Goal: Task Accomplishment & Management: Use online tool/utility

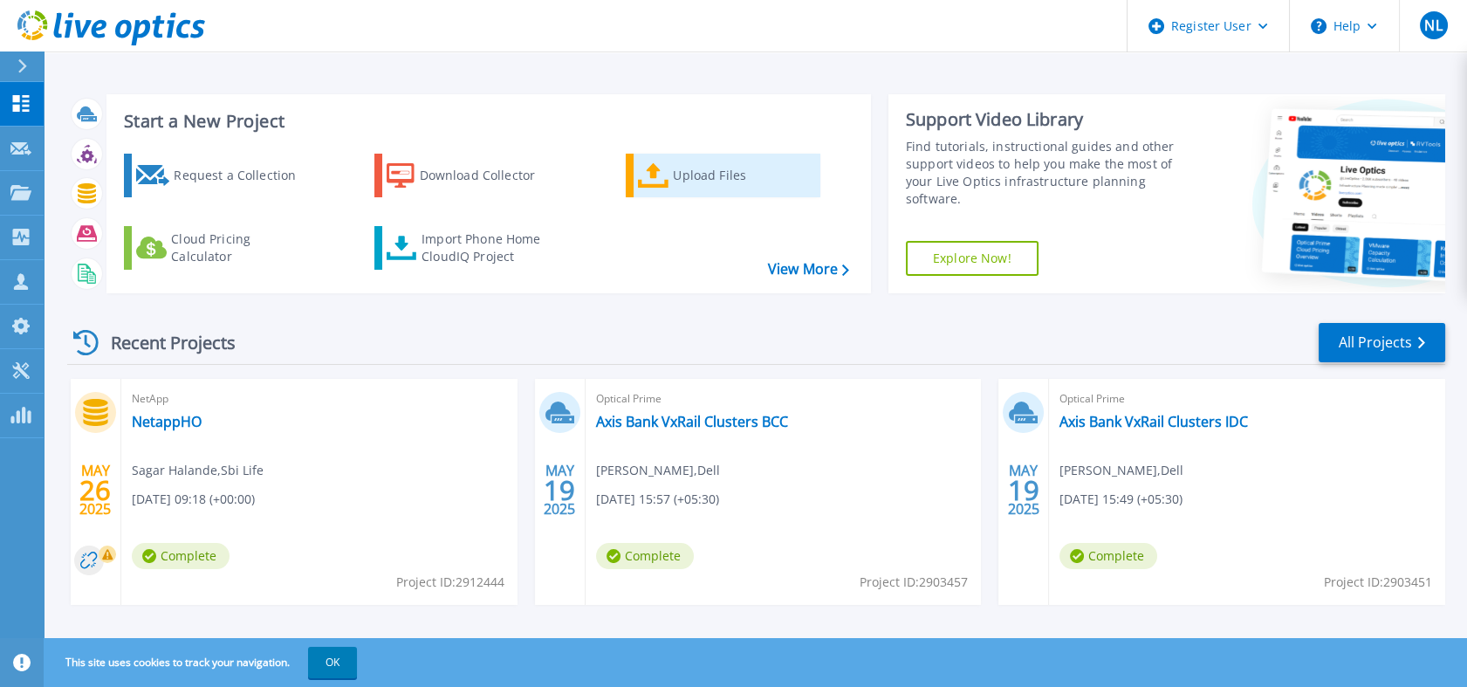
click at [651, 172] on icon at bounding box center [653, 175] width 31 height 25
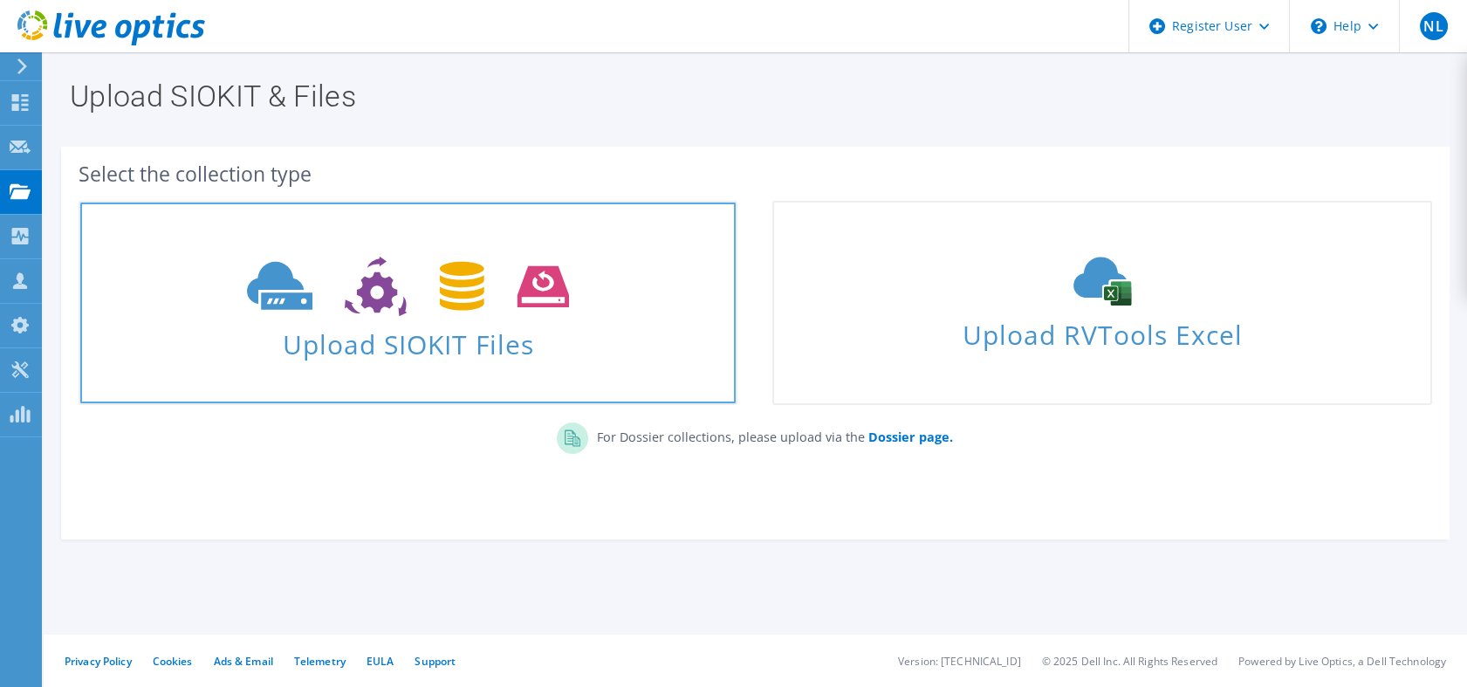
click at [549, 299] on icon at bounding box center [408, 287] width 322 height 60
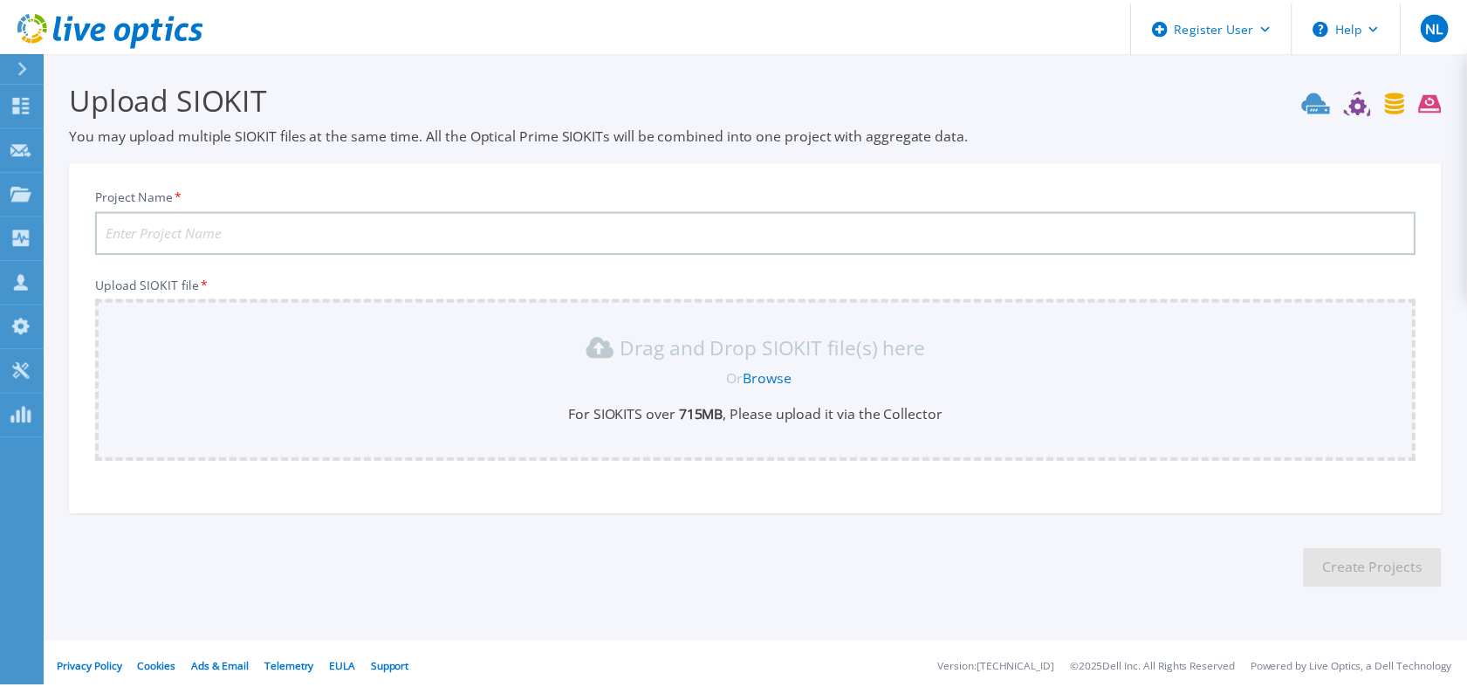
scroll to position [7, 0]
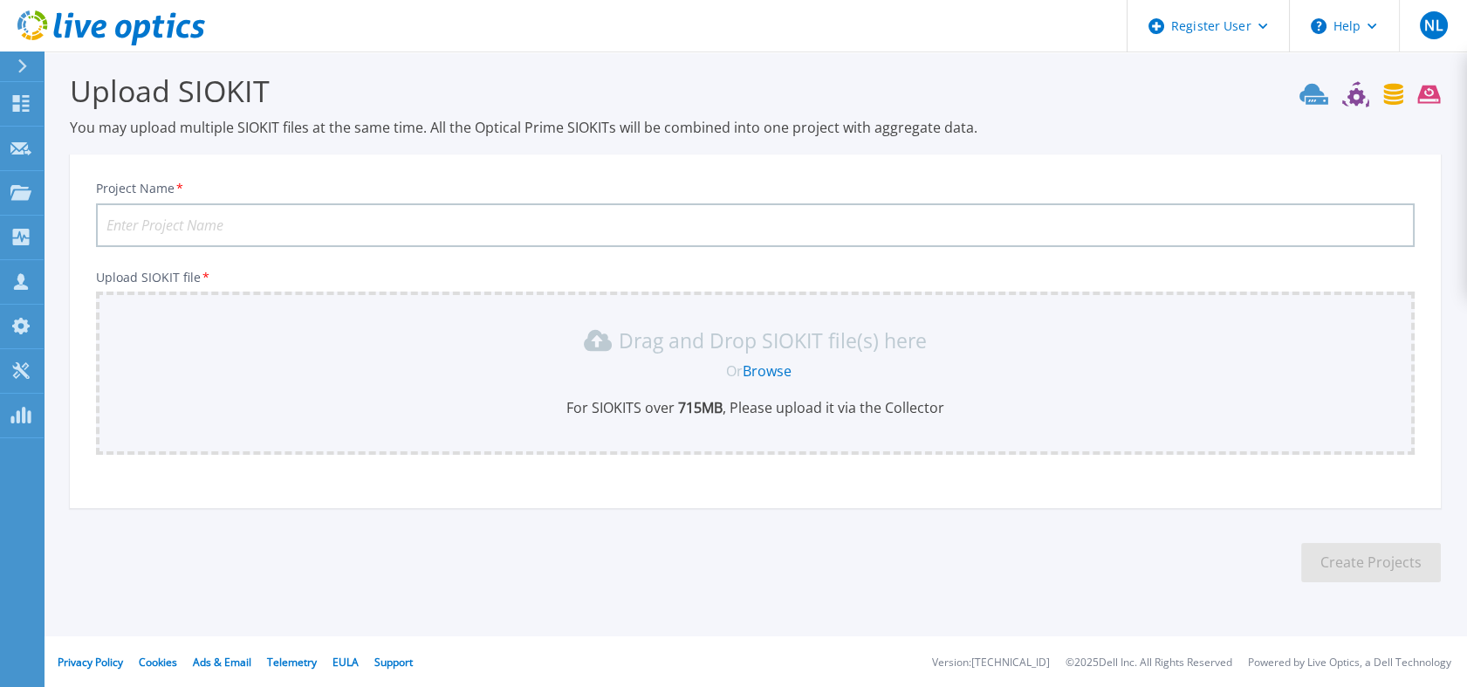
click at [779, 366] on link "Browse" at bounding box center [767, 370] width 49 height 19
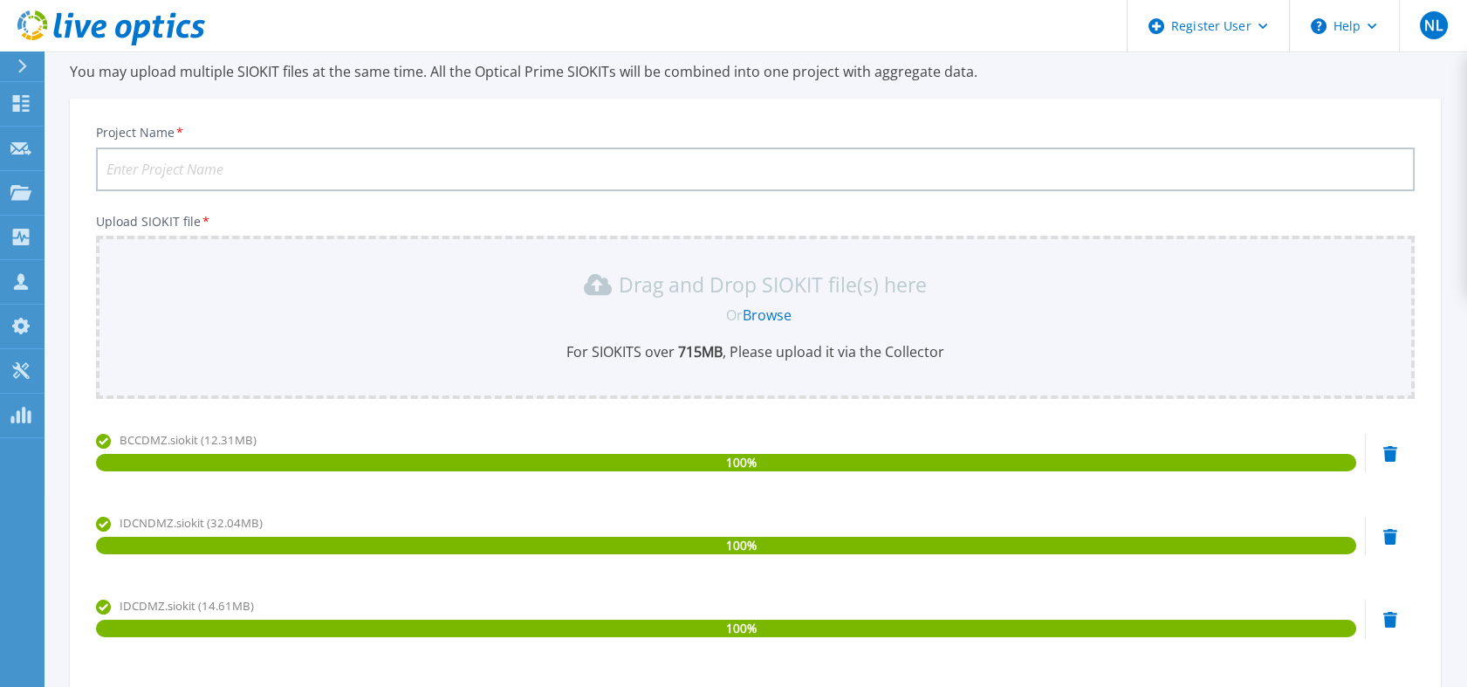
scroll to position [97, 0]
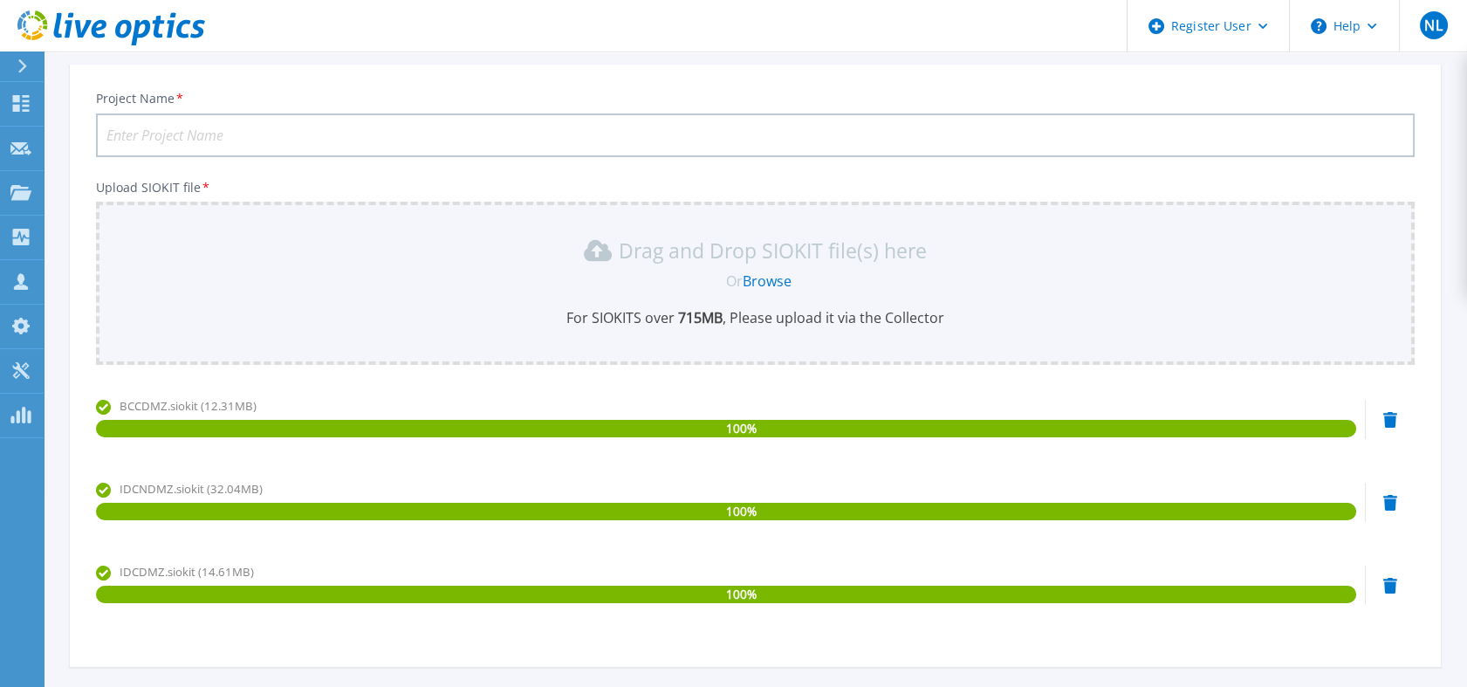
click at [1392, 417] on icon at bounding box center [1390, 420] width 14 height 16
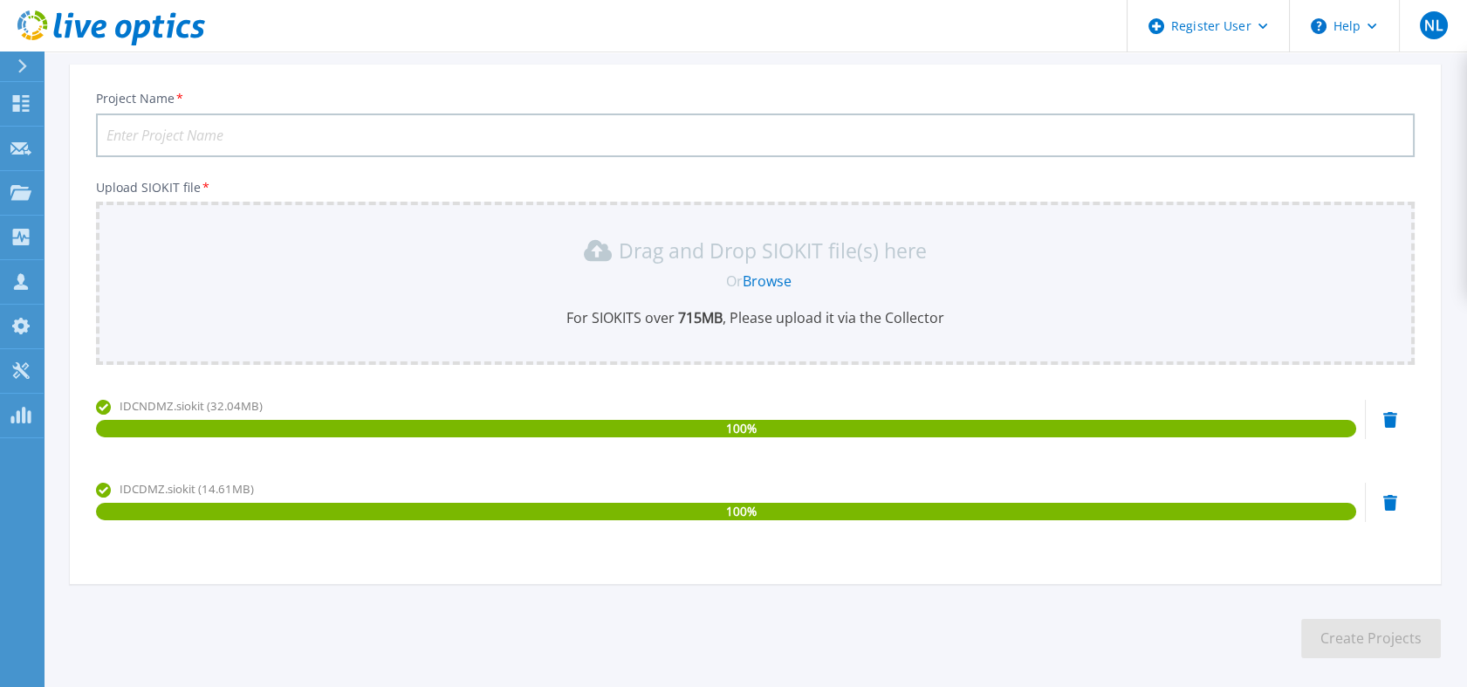
click at [1392, 417] on icon at bounding box center [1390, 420] width 14 height 16
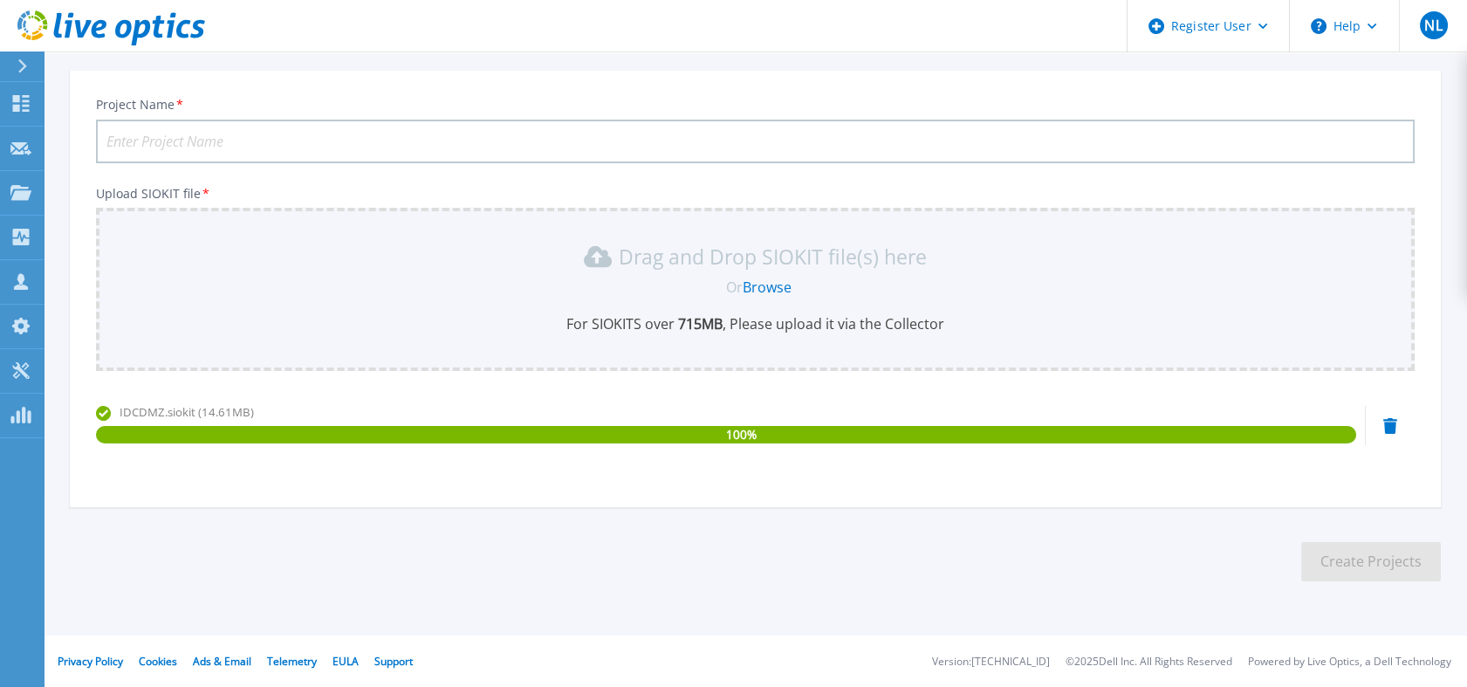
click at [1301, 470] on div "IDCDMZ.siokit (14.61MB) 100 %" at bounding box center [726, 440] width 1260 height 74
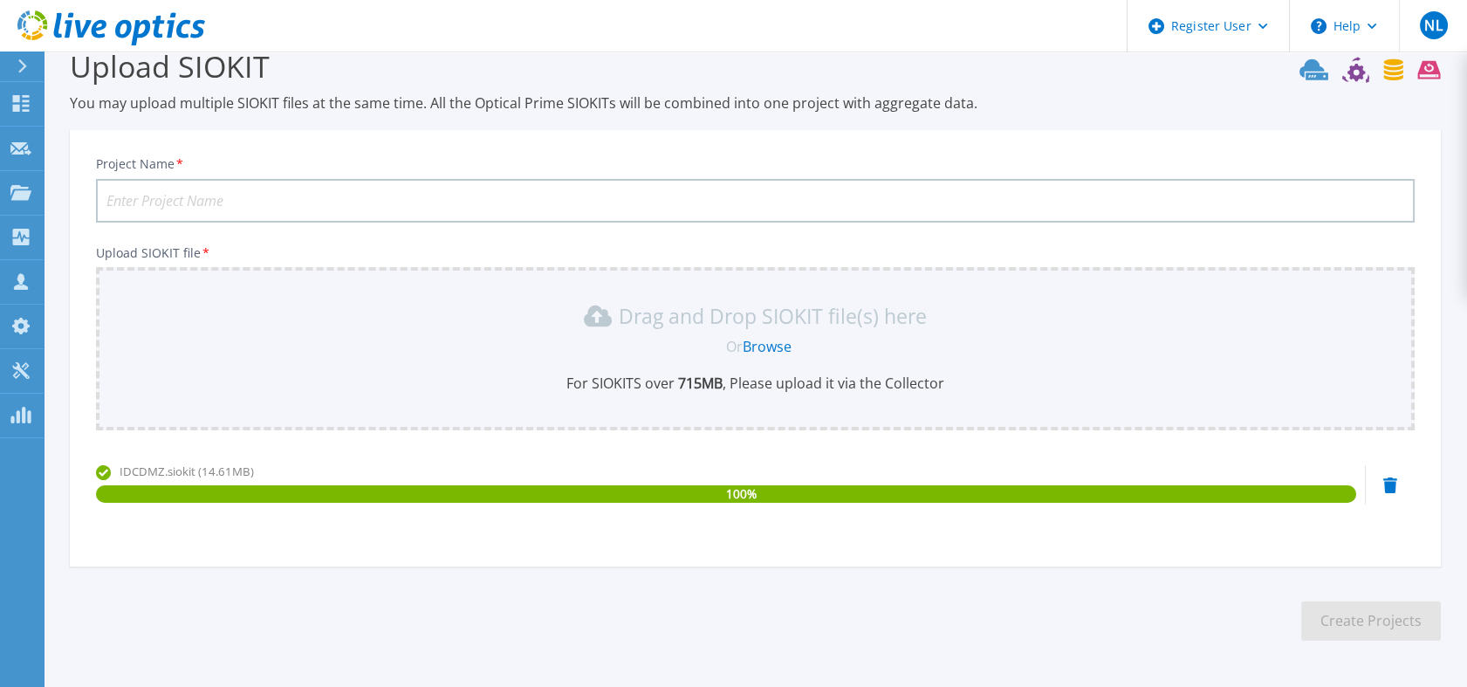
scroll to position [0, 0]
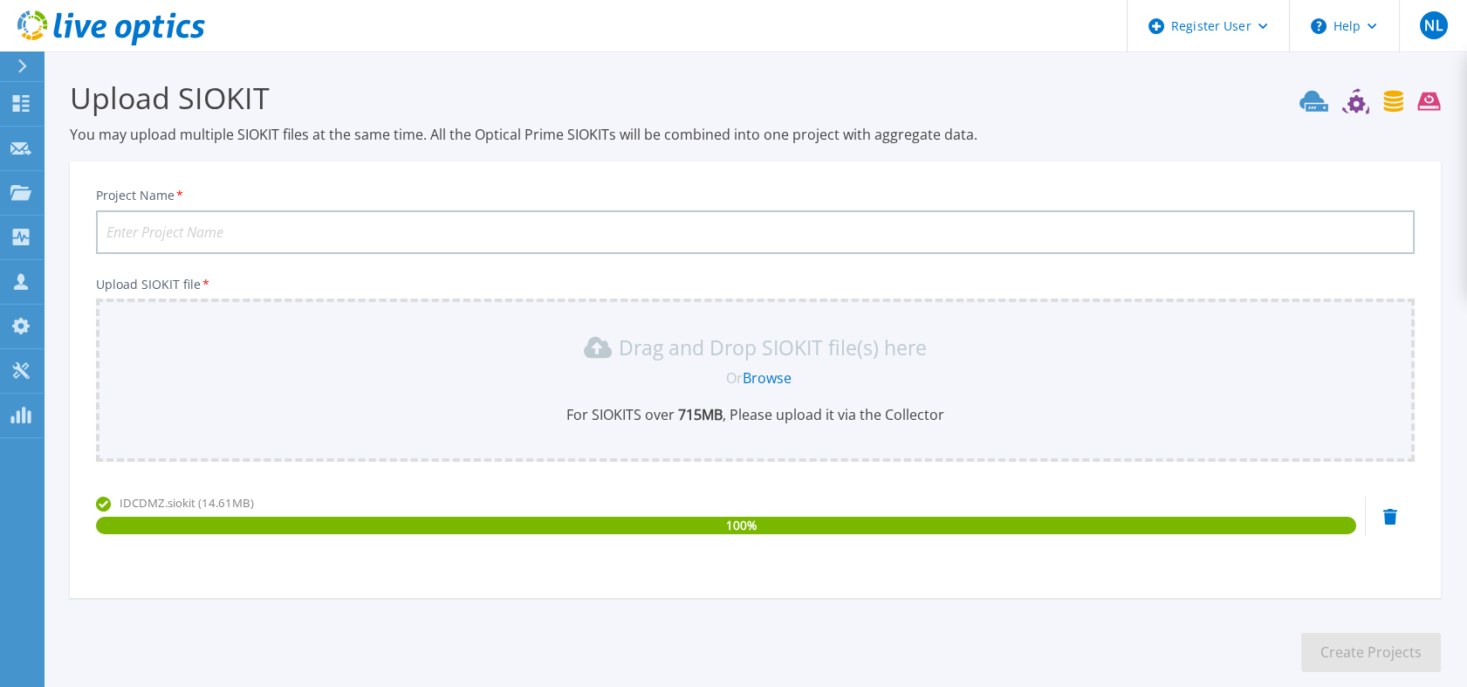
click at [450, 227] on input "Project Name *" at bounding box center [755, 232] width 1319 height 44
click at [406, 236] on input "Axis bank Nutanix clusters BCC-NDMZ" at bounding box center [755, 232] width 1319 height 44
click at [1395, 525] on div "IDCDMZ.siokit (14.61MB) 100 %" at bounding box center [755, 531] width 1319 height 74
click at [1389, 517] on icon at bounding box center [1390, 517] width 14 height 16
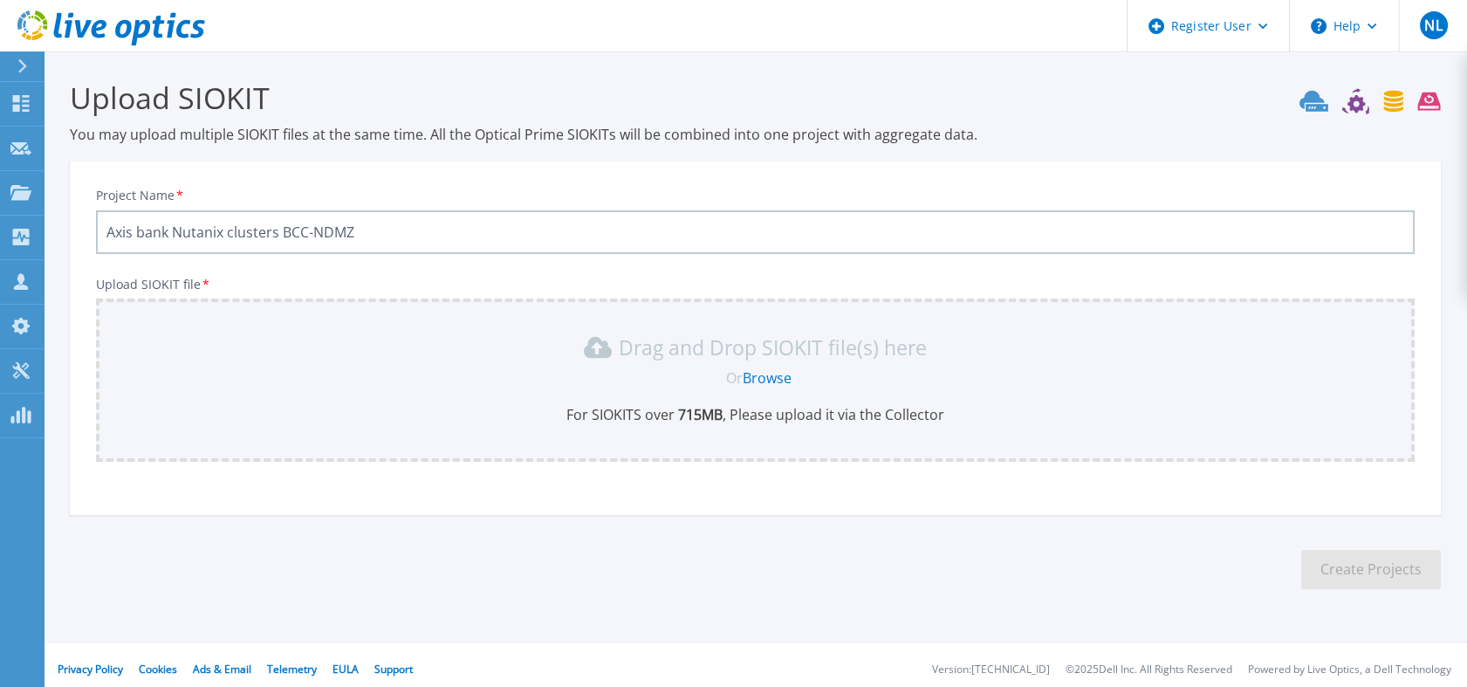
click at [255, 246] on input "Axis bank Nutanix clusters BCC-NDMZ" at bounding box center [755, 232] width 1319 height 44
drag, startPoint x: 172, startPoint y: 231, endPoint x: 363, endPoint y: 236, distance: 191.2
click at [363, 236] on input "Axis bank Nutanix clusters BCC-NDMZ" at bounding box center [755, 232] width 1319 height 44
click at [774, 377] on link "Browse" at bounding box center [767, 377] width 49 height 19
click at [271, 224] on input "Axis Bank VxRail Clusters 11th August 2025" at bounding box center [755, 232] width 1319 height 44
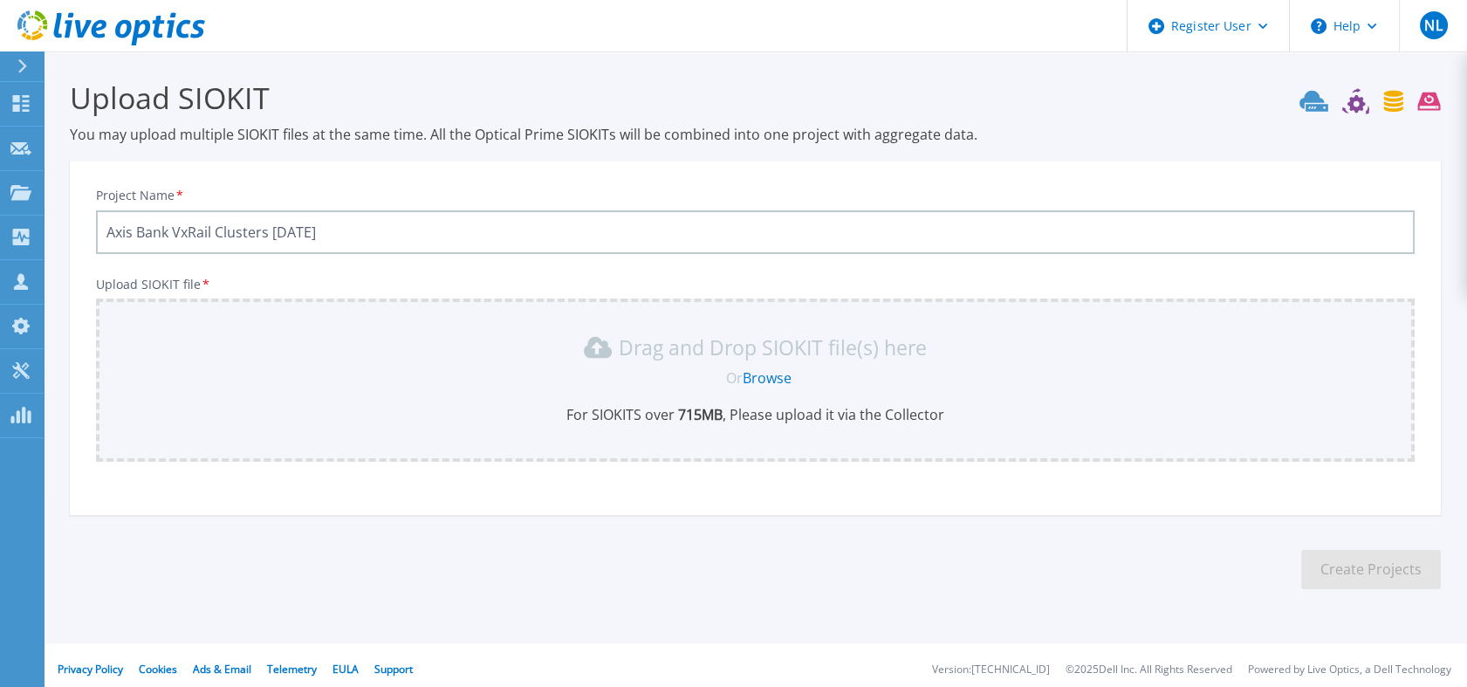
drag, startPoint x: 387, startPoint y: 230, endPoint x: 273, endPoint y: 230, distance: 114.3
click at [273, 230] on input "Axis Bank VxRail Clusters 11th August 2025" at bounding box center [755, 232] width 1319 height 44
click at [789, 377] on link "Browse" at bounding box center [767, 377] width 49 height 19
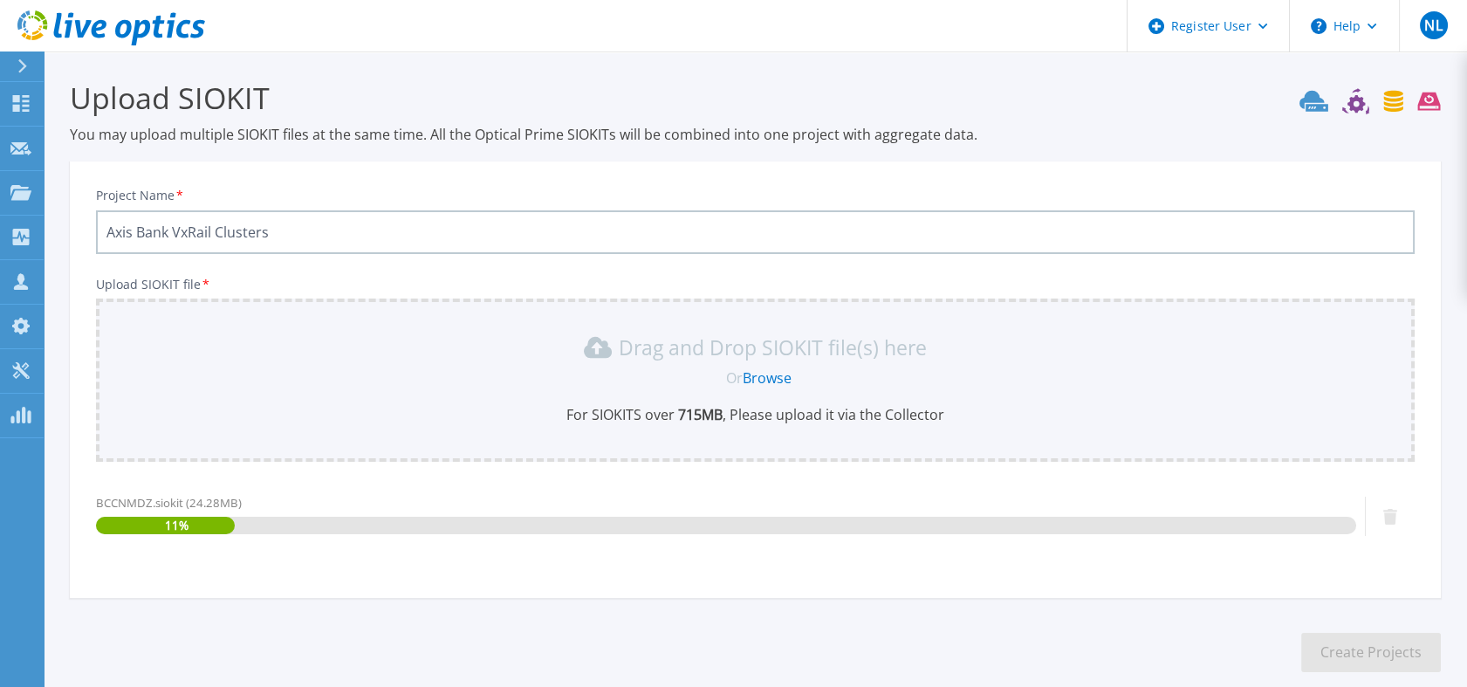
scroll to position [91, 0]
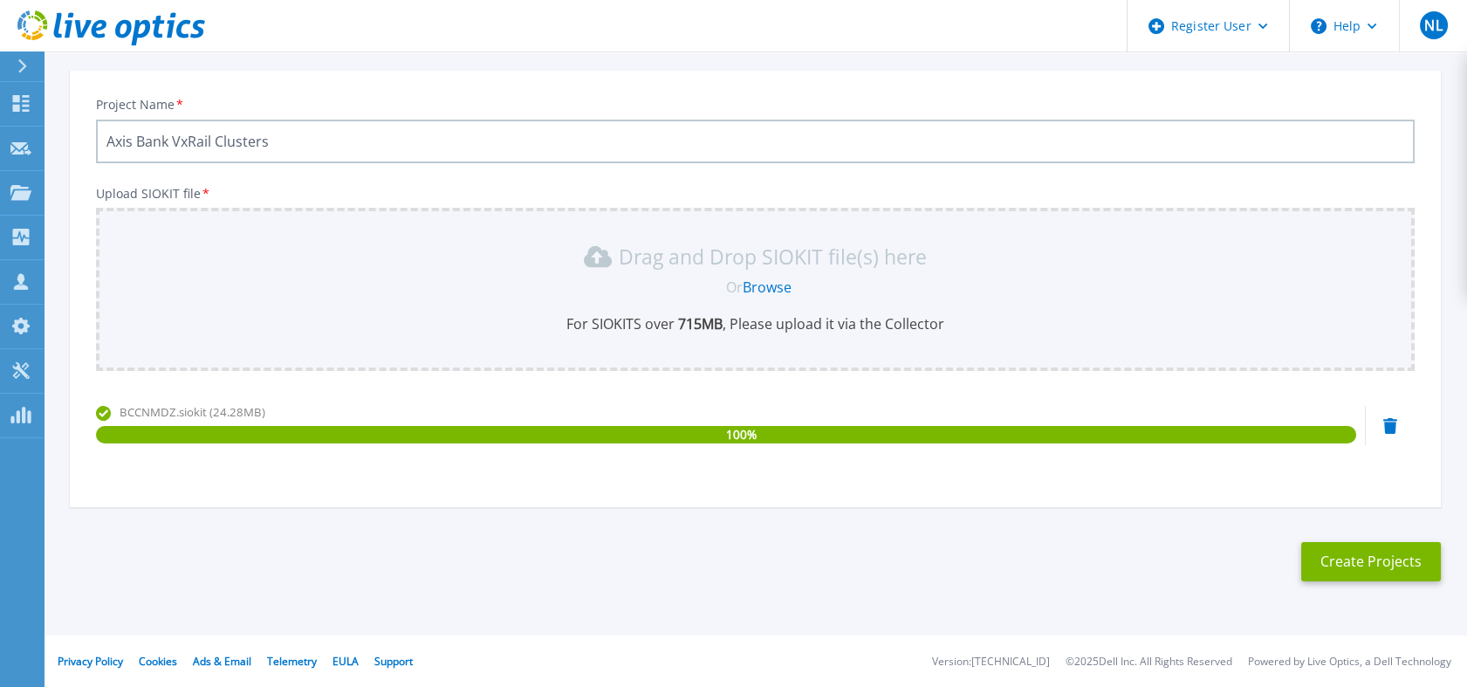
click at [287, 148] on input "Axis Bank VxRail Clusters" at bounding box center [755, 142] width 1319 height 44
type input "Axis Bank VxRail Cluster BCCNMDZ"
click at [1335, 561] on button "Create Projects" at bounding box center [1371, 561] width 140 height 39
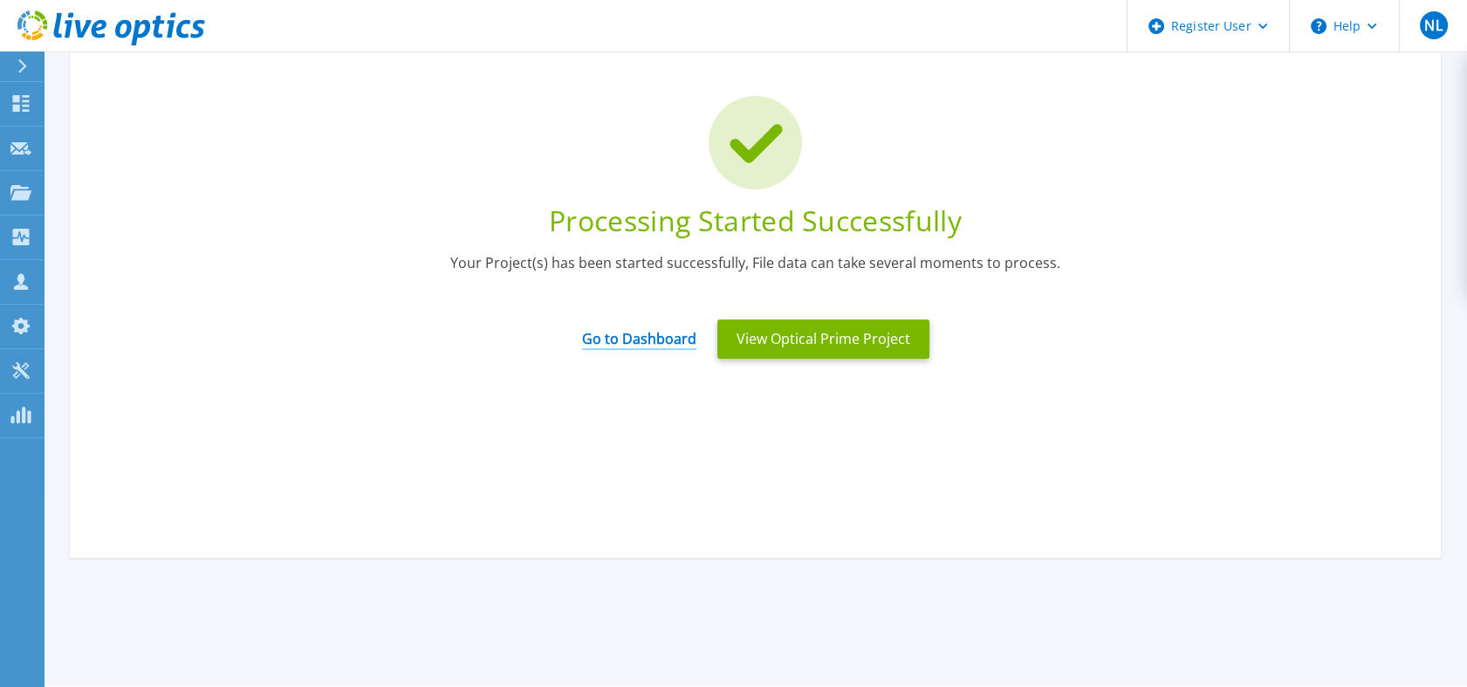
click at [672, 337] on link "Go to Dashboard" at bounding box center [639, 333] width 114 height 34
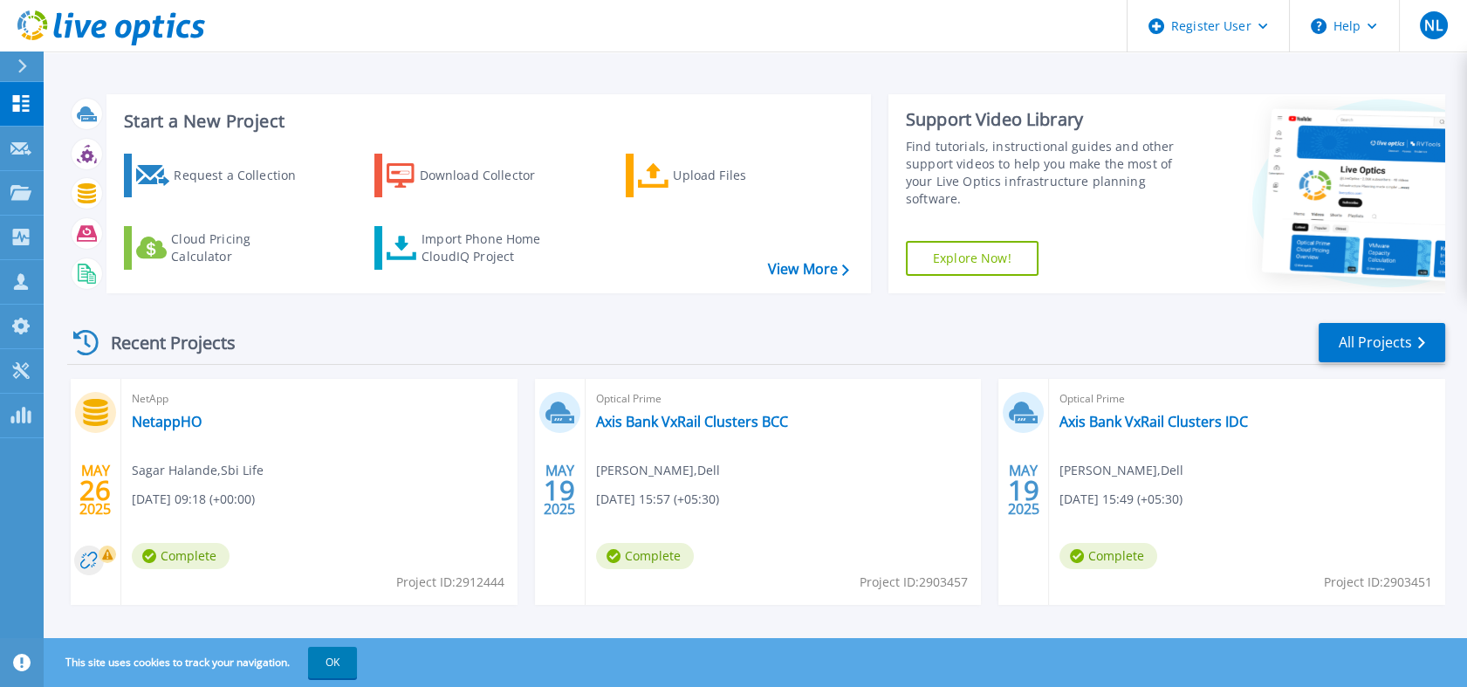
click at [104, 342] on div "Recent Projects" at bounding box center [163, 342] width 192 height 43
click at [81, 342] on icon at bounding box center [85, 342] width 25 height 25
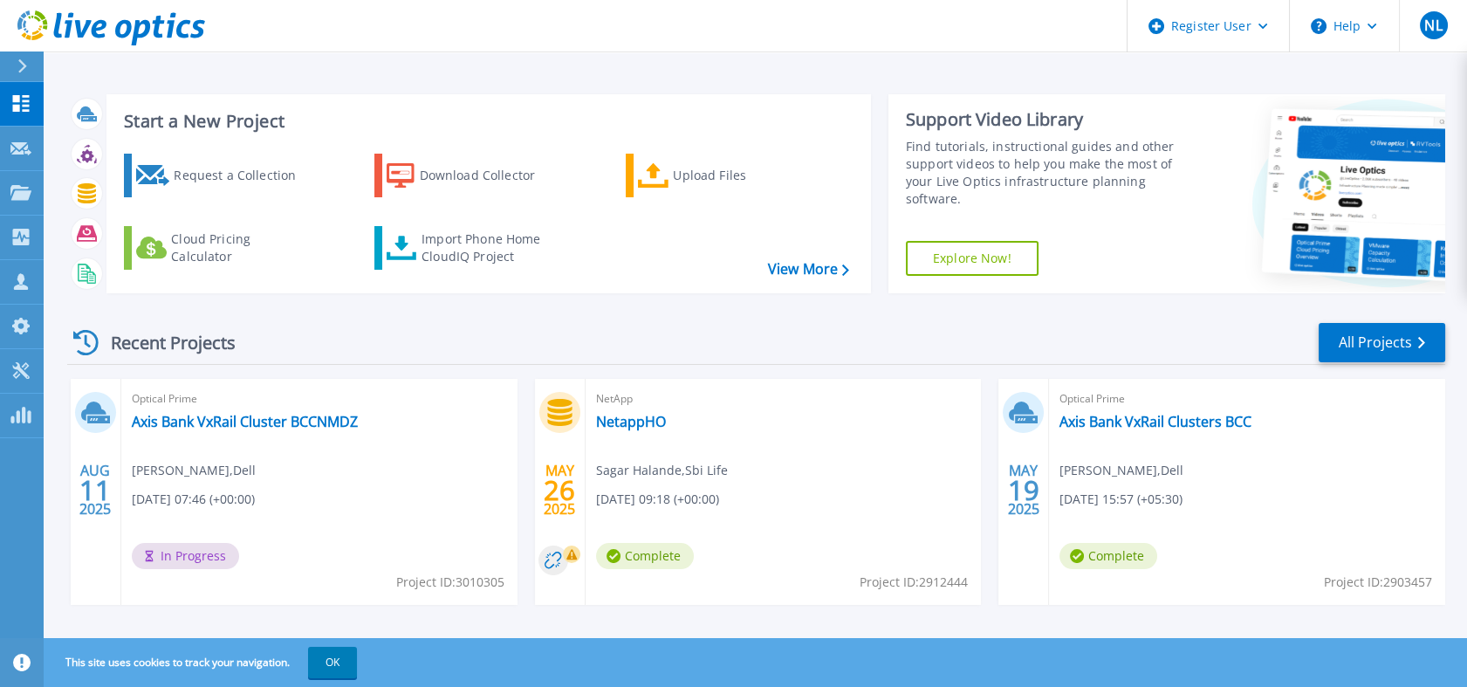
click at [101, 427] on div at bounding box center [95, 412] width 41 height 41
click at [192, 415] on link "Axis Bank VxRail Cluster BCCNMDZ" at bounding box center [245, 421] width 226 height 17
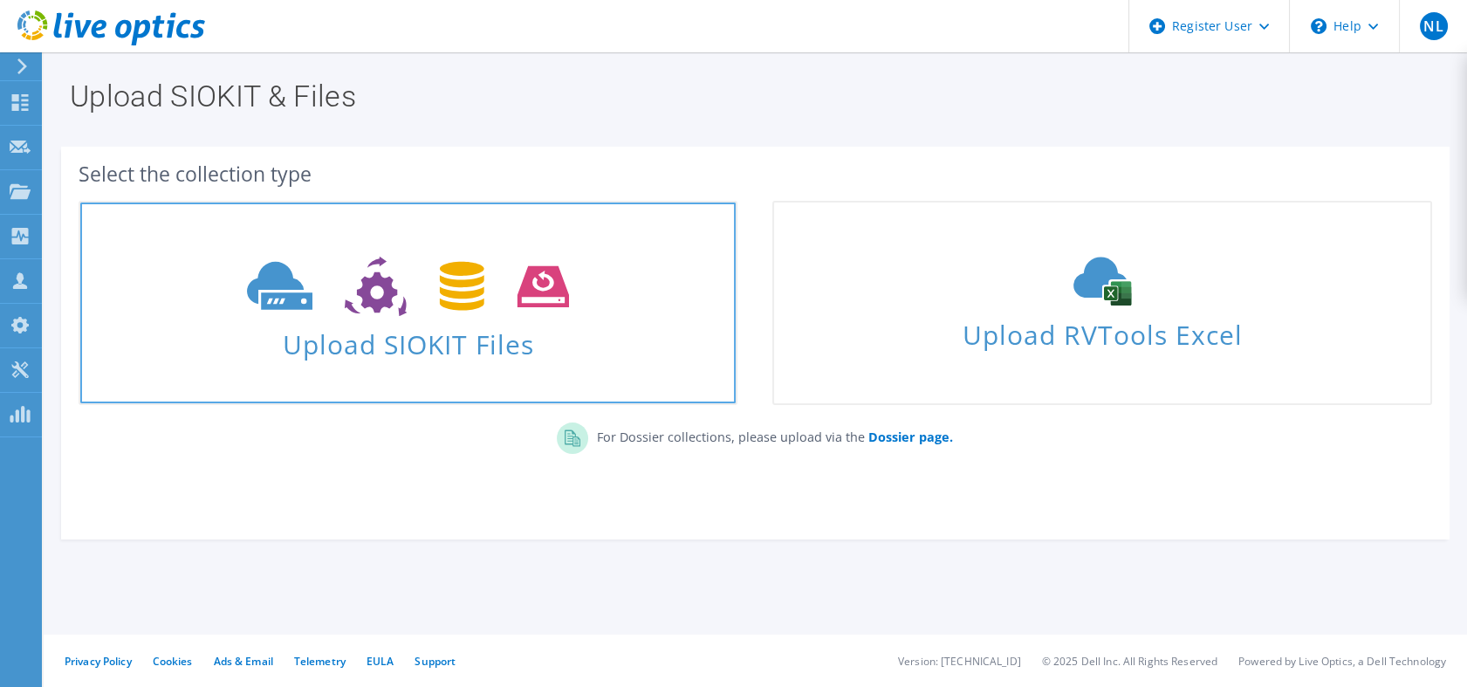
click at [483, 291] on use at bounding box center [408, 287] width 322 height 60
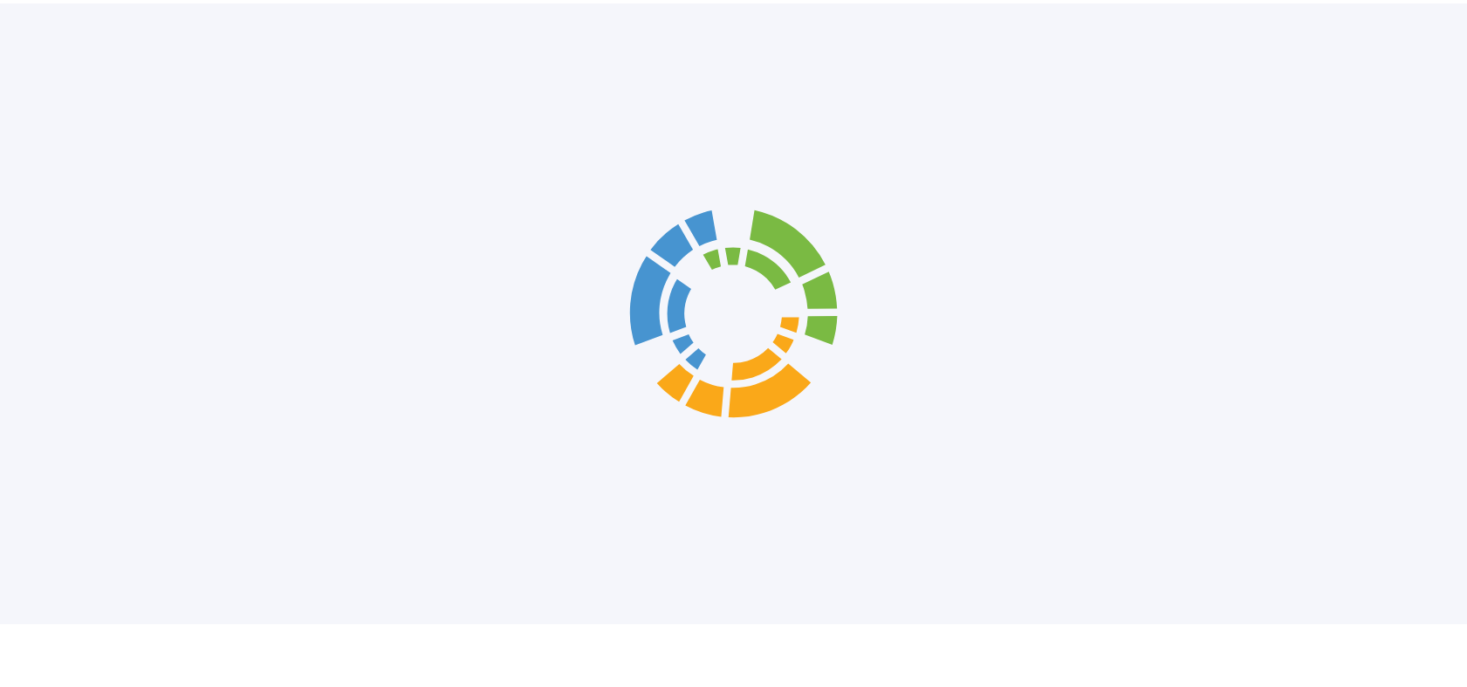
scroll to position [7, 0]
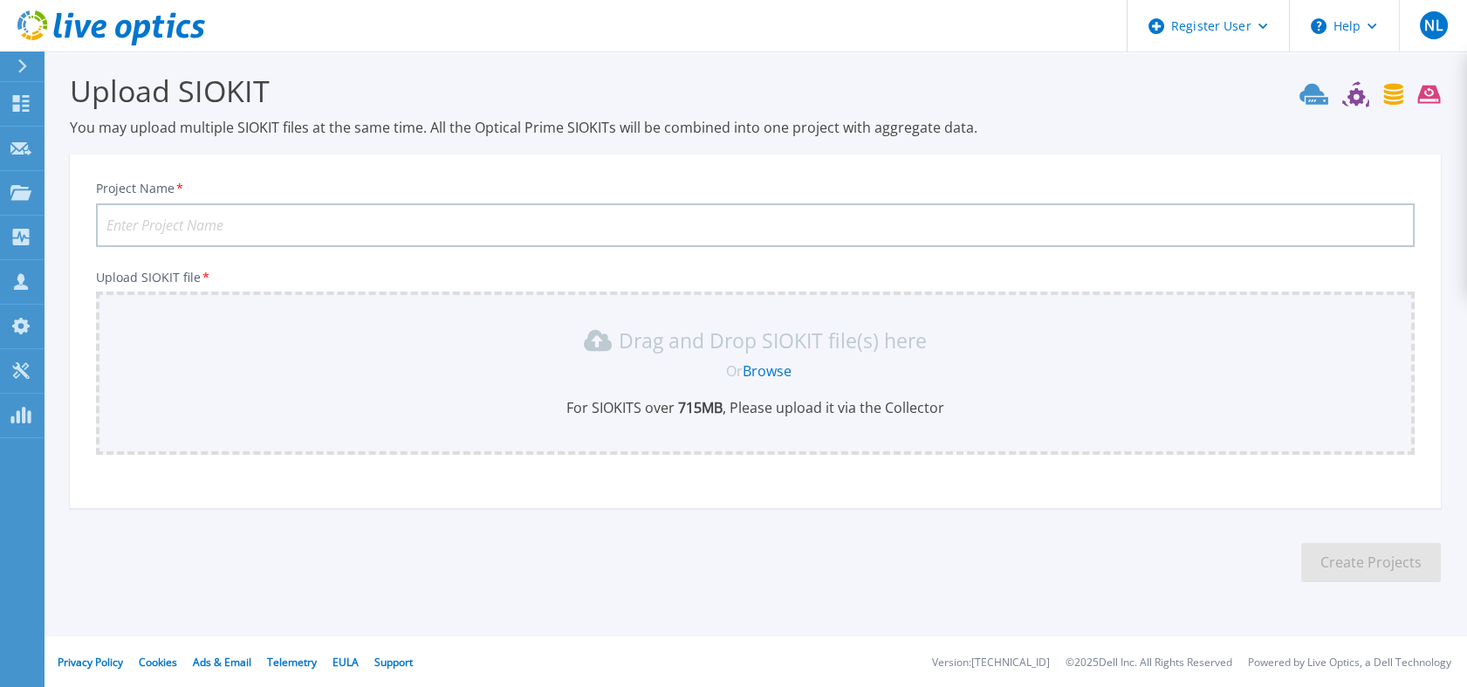
click at [370, 230] on input "Project Name *" at bounding box center [755, 225] width 1319 height 44
paste input "Axis Bank VxRail Cluster BCCNMDZ"
type input "Axis Bank VxRail Cluster BCCNMDZ August 2025"
click at [779, 369] on link "Browse" at bounding box center [767, 370] width 49 height 19
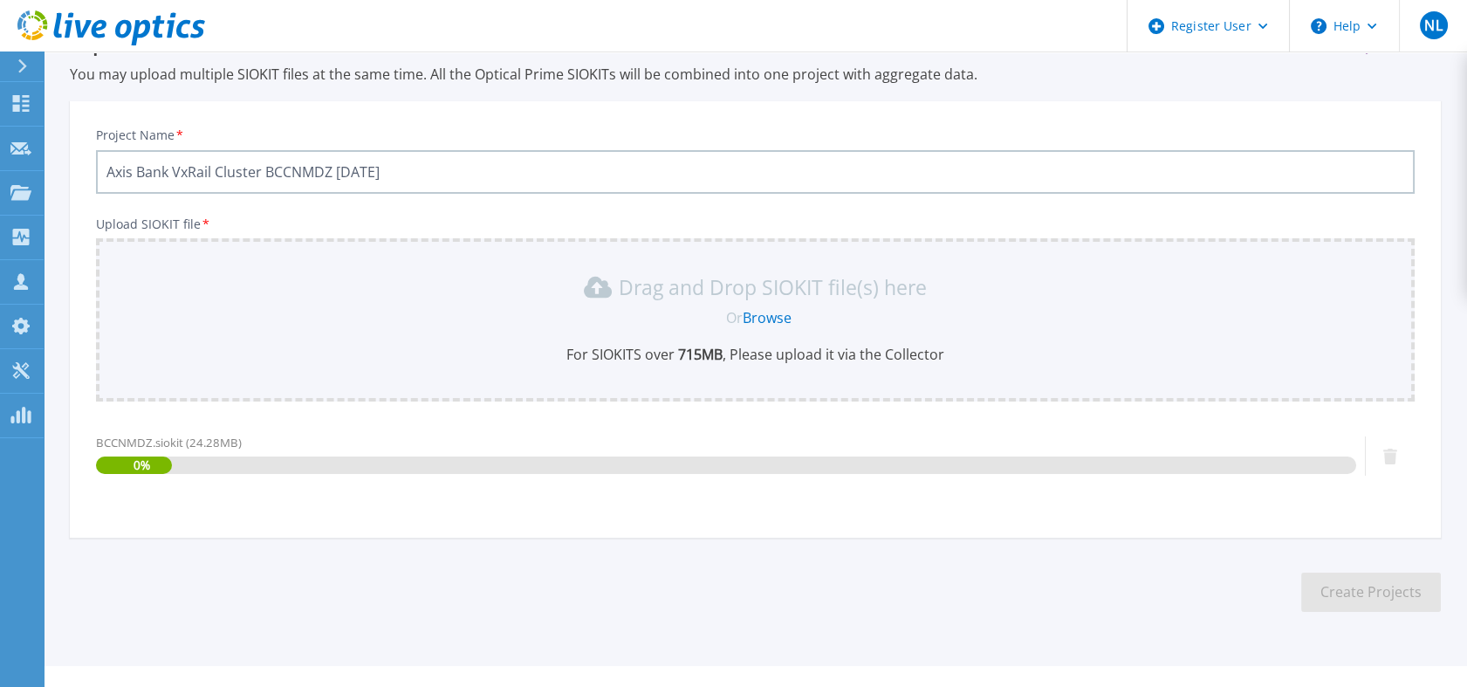
scroll to position [91, 0]
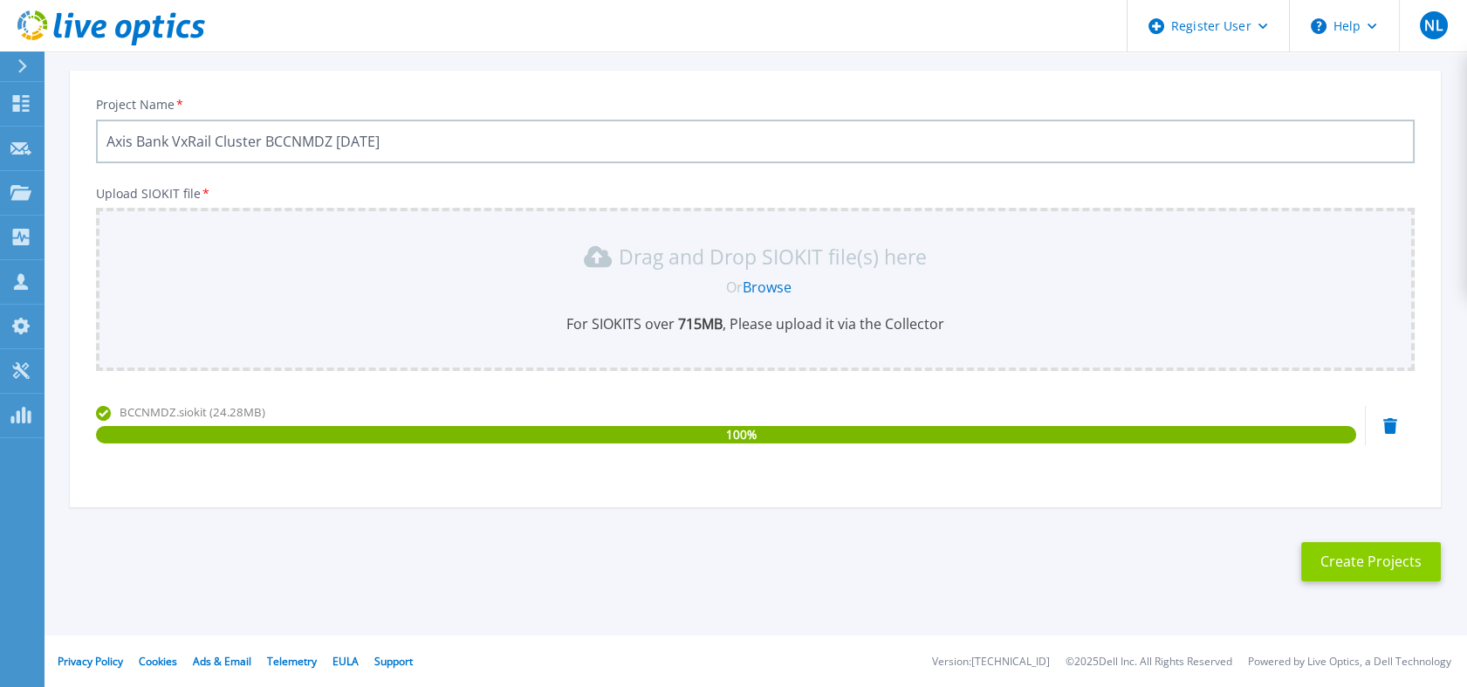
click at [1383, 561] on button "Create Projects" at bounding box center [1371, 561] width 140 height 39
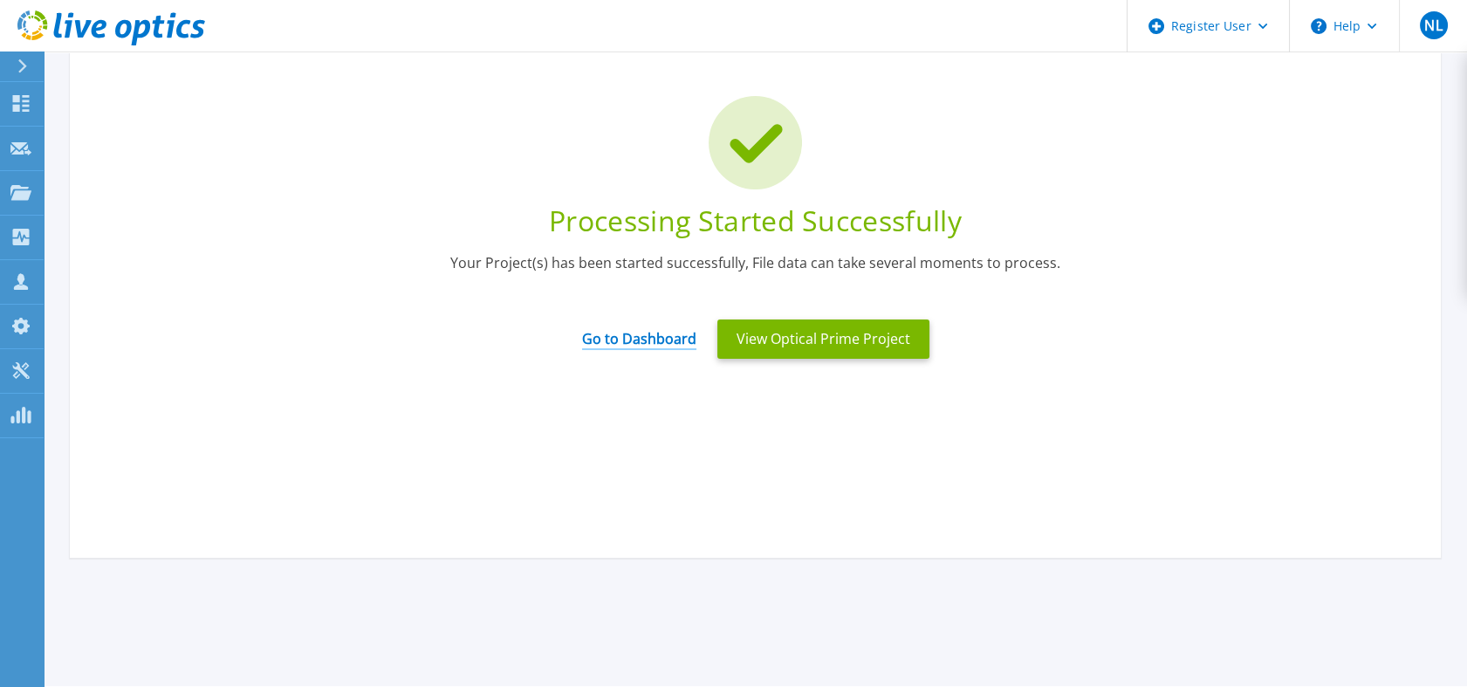
click at [620, 332] on link "Go to Dashboard" at bounding box center [639, 333] width 114 height 34
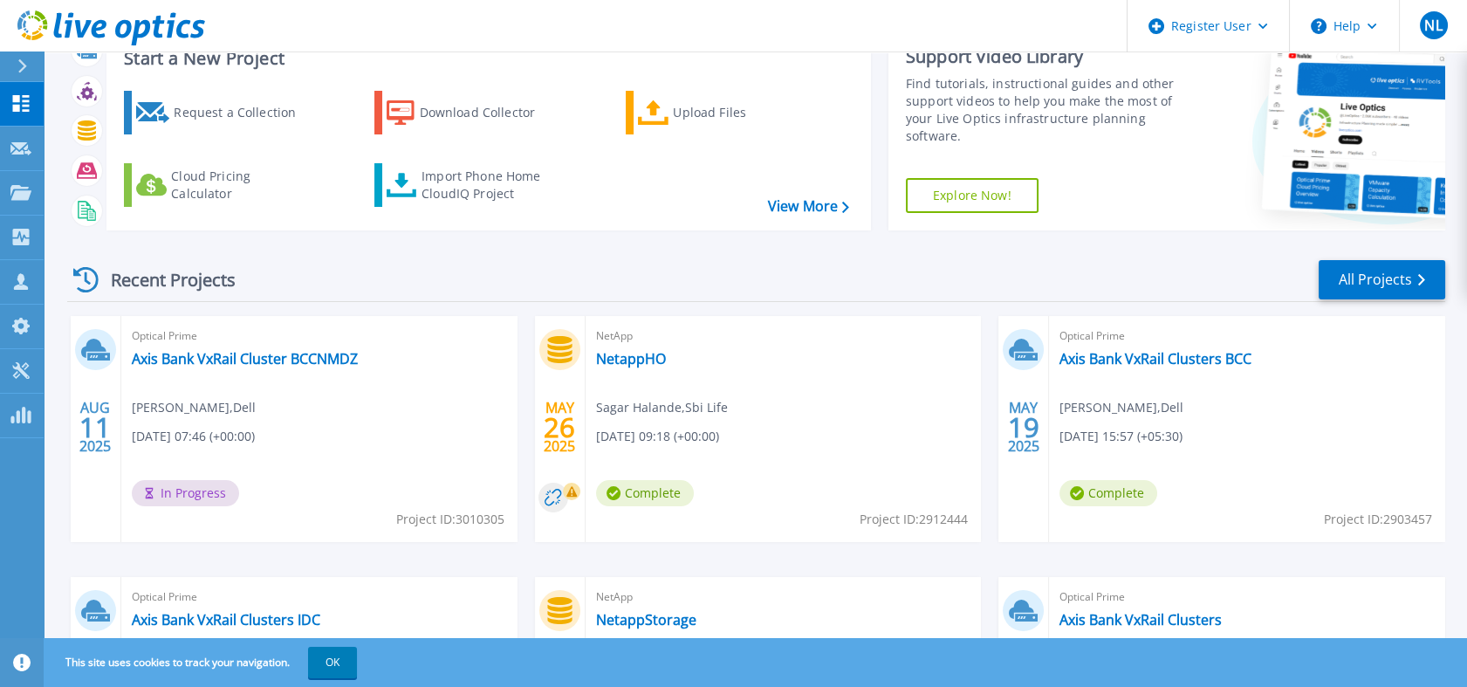
scroll to position [97, 0]
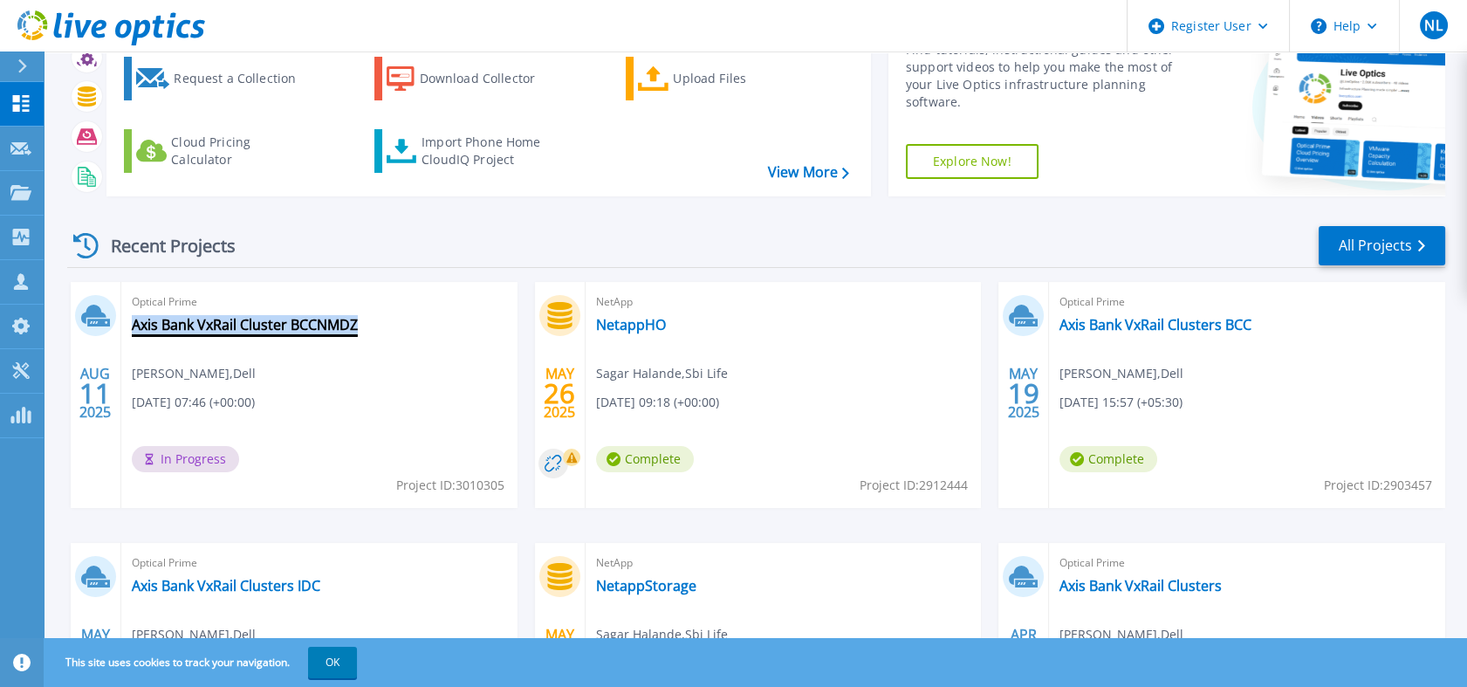
drag, startPoint x: 365, startPoint y: 320, endPoint x: 131, endPoint y: 321, distance: 233.9
click at [131, 321] on div "Optical Prime Axis Bank VxRail Cluster BCCNMDZ [PERSON_NAME] , Dell [DATE] 07:4…" at bounding box center [319, 395] width 396 height 226
copy link "Axis Bank VxRail Cluster BCCNMDZ"
drag, startPoint x: 470, startPoint y: 284, endPoint x: 414, endPoint y: 191, distance: 108.5
click at [470, 284] on div "Optical Prime Axis Bank VxRail Cluster BCCNMDZ [PERSON_NAME] , Dell [DATE] 07:4…" at bounding box center [319, 395] width 396 height 226
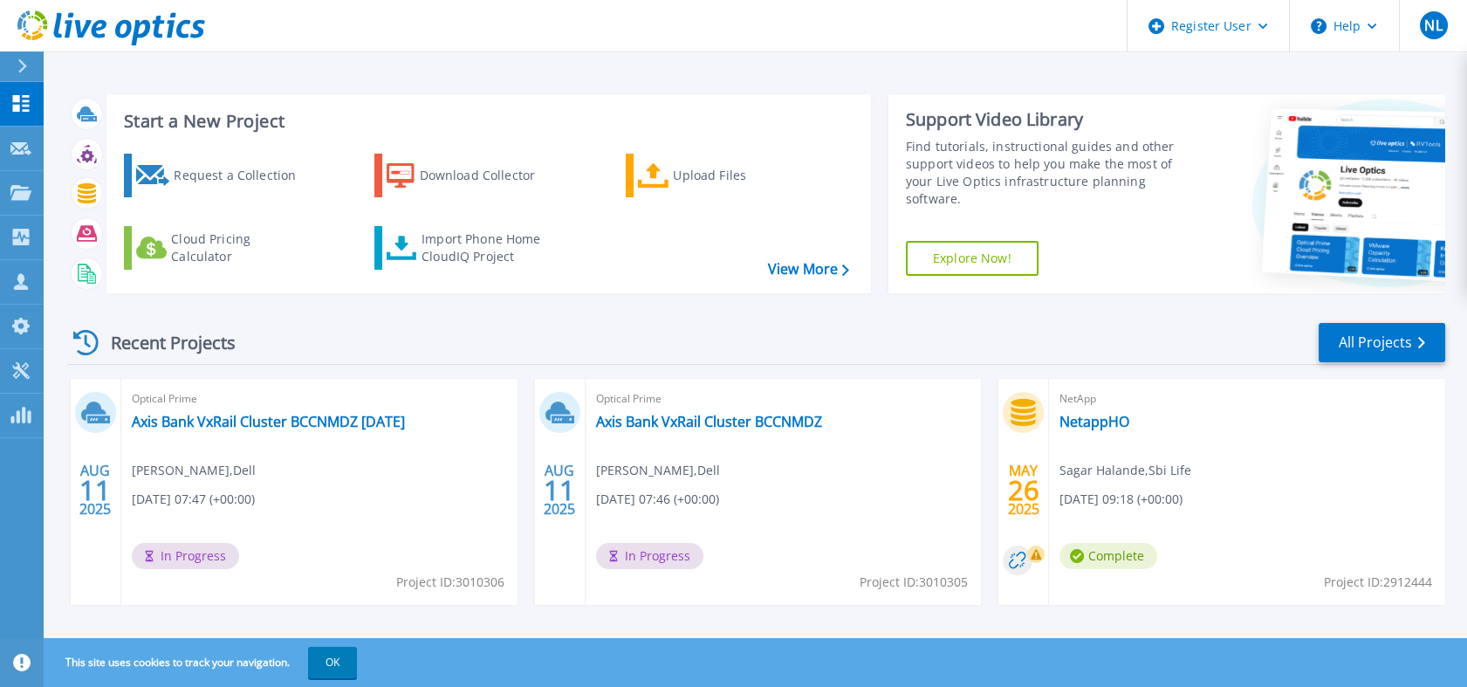
drag, startPoint x: 469, startPoint y: 415, endPoint x: 453, endPoint y: 426, distance: 20.1
click at [453, 426] on div "Optical Prime Axis Bank VxRail Cluster BCCNMDZ August 2025 Nishal Lobo , Dell 0…" at bounding box center [319, 492] width 396 height 226
copy div "Axis Bank VxRail Cluster BCCNMDZ [DATE]"
click at [700, 174] on div "Upload Files" at bounding box center [743, 175] width 140 height 35
click at [654, 175] on icon at bounding box center [653, 175] width 31 height 25
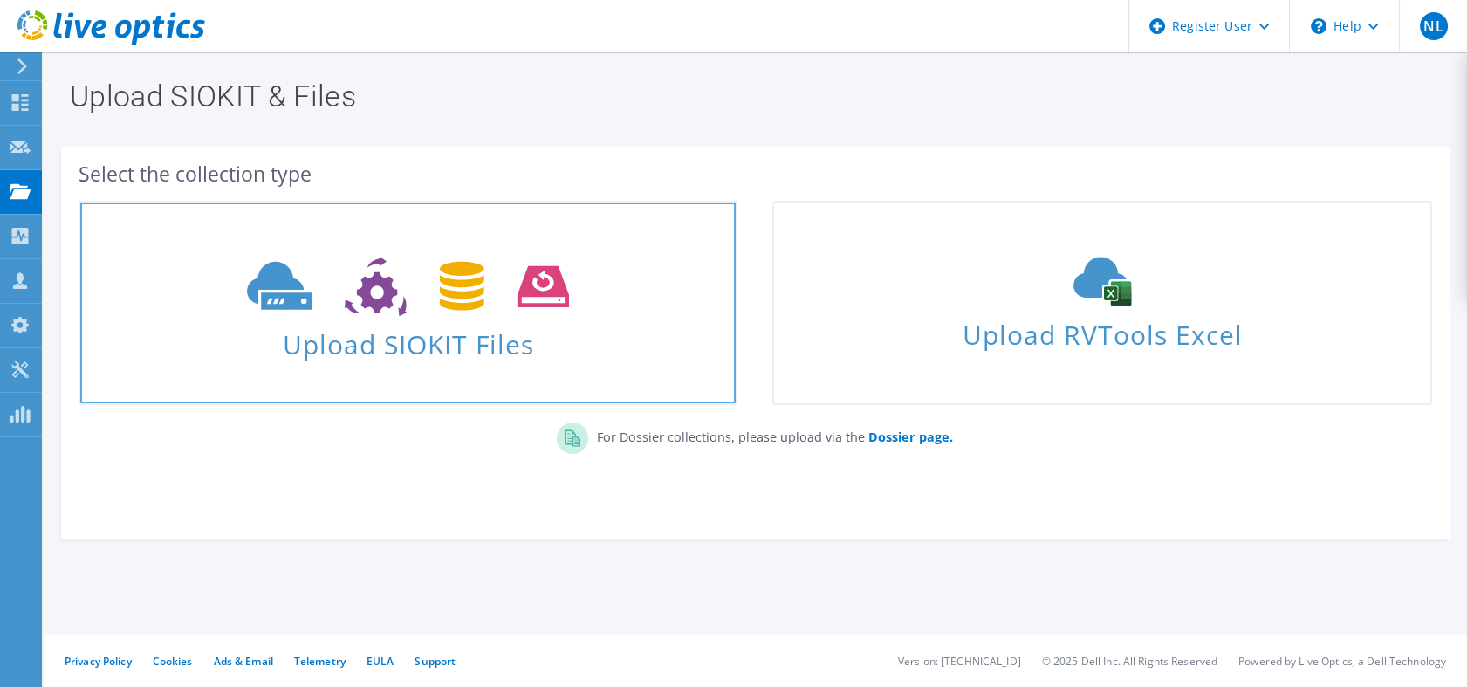
click at [386, 335] on span "Upload SIOKIT Files" at bounding box center [407, 339] width 655 height 38
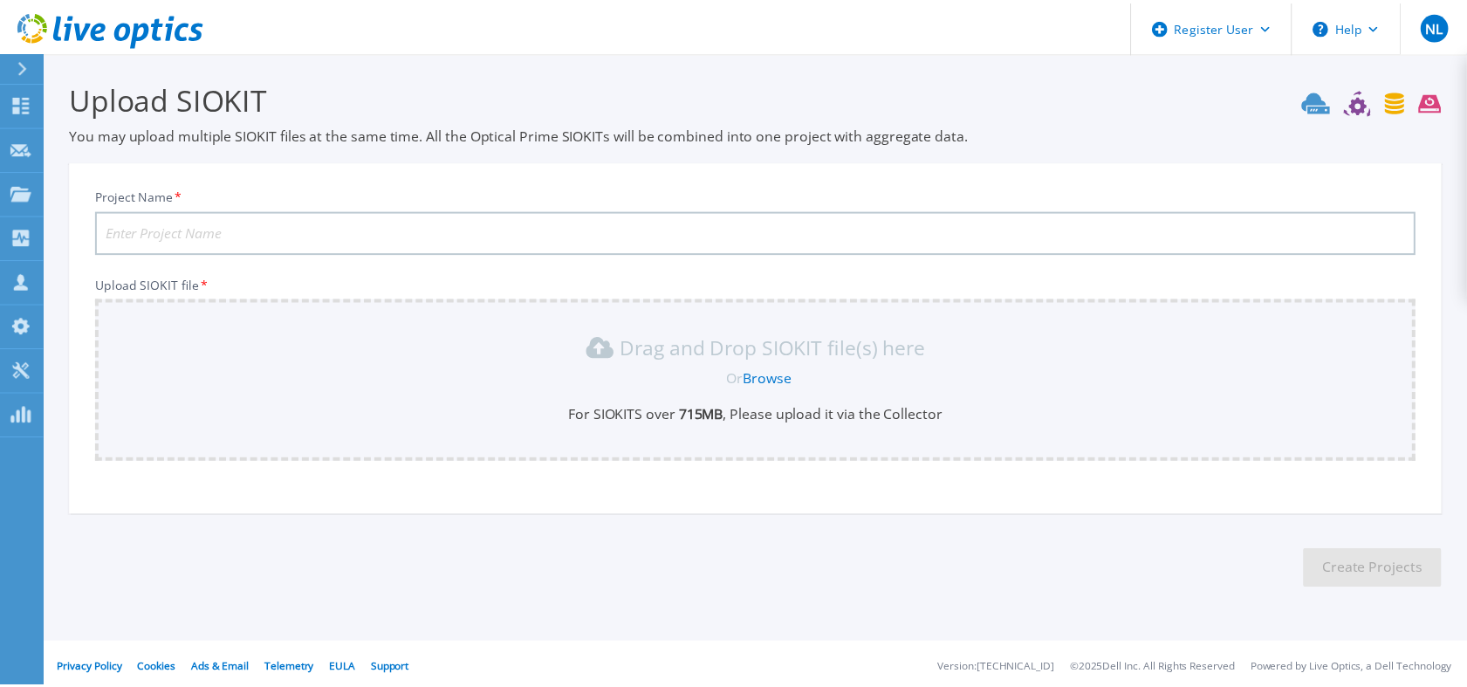
scroll to position [7, 0]
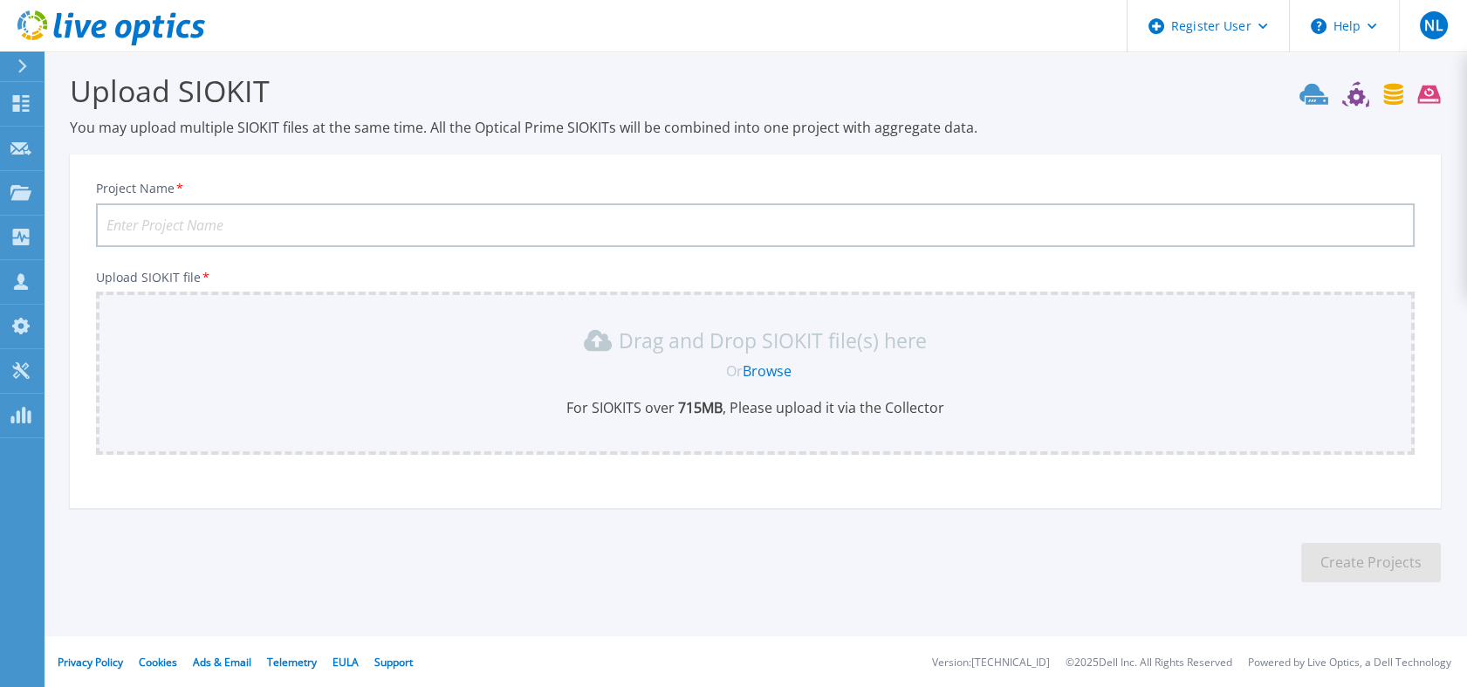
click at [362, 199] on div "Project Name *" at bounding box center [755, 214] width 1319 height 66
click at [359, 214] on input "Project Name *" at bounding box center [755, 225] width 1319 height 44
paste input "Axis Bank VxRail Cluster BCCNMDZ August 2025"
click at [768, 370] on link "Browse" at bounding box center [767, 370] width 49 height 19
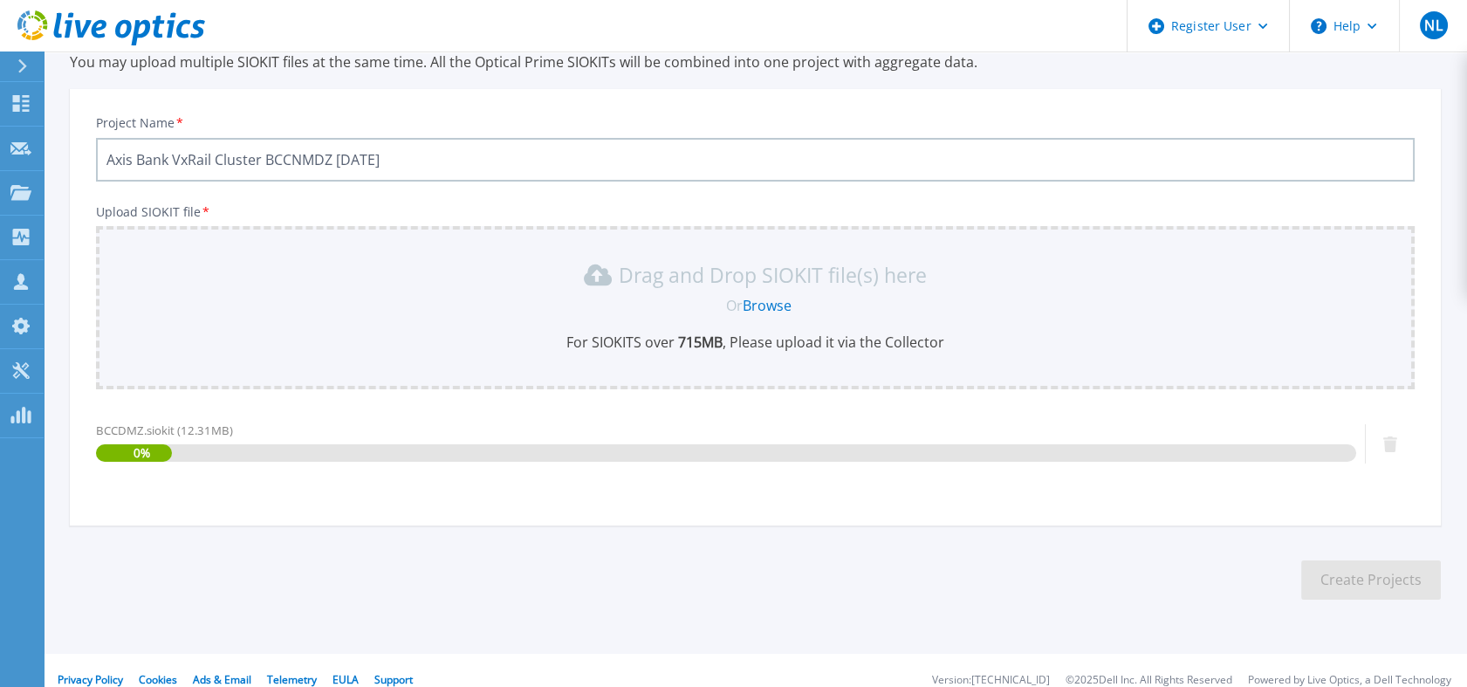
scroll to position [91, 0]
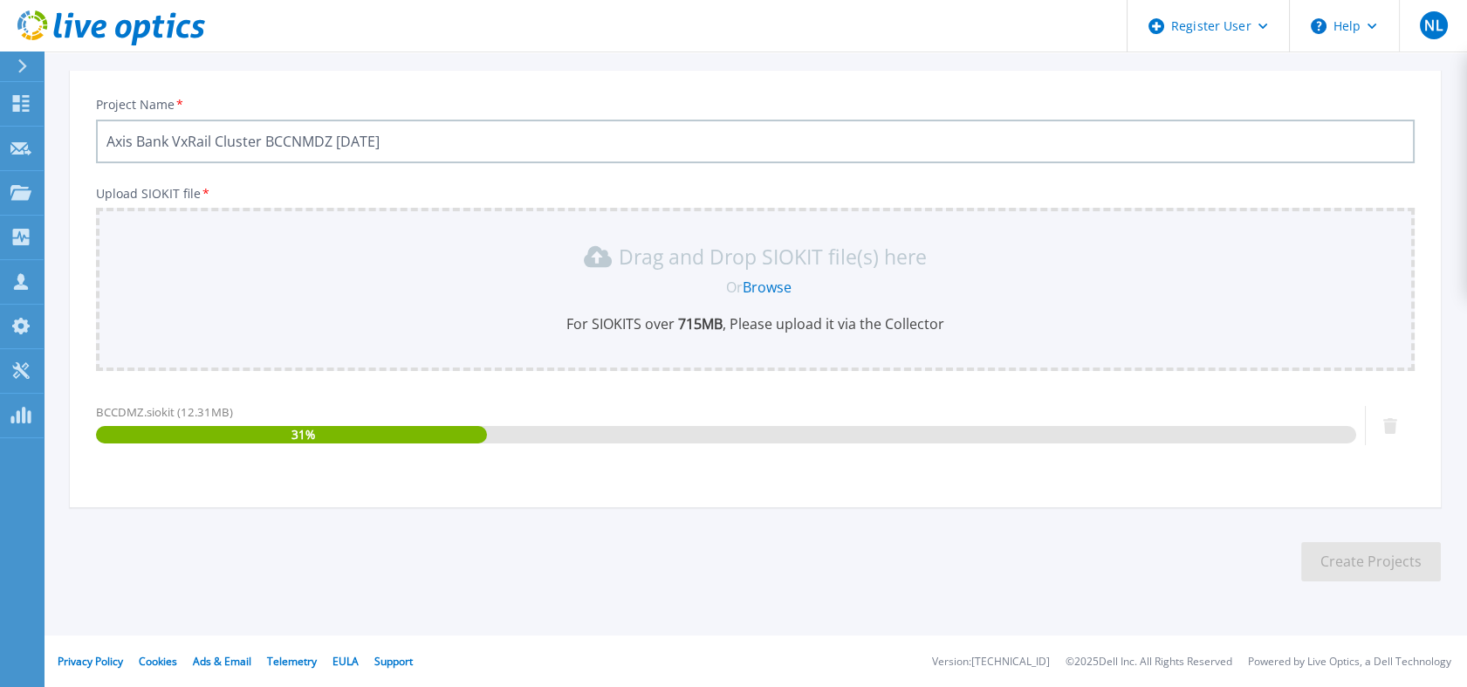
click at [307, 143] on input "Axis Bank VxRail Cluster BCCNMDZ August 2025" at bounding box center [755, 142] width 1319 height 44
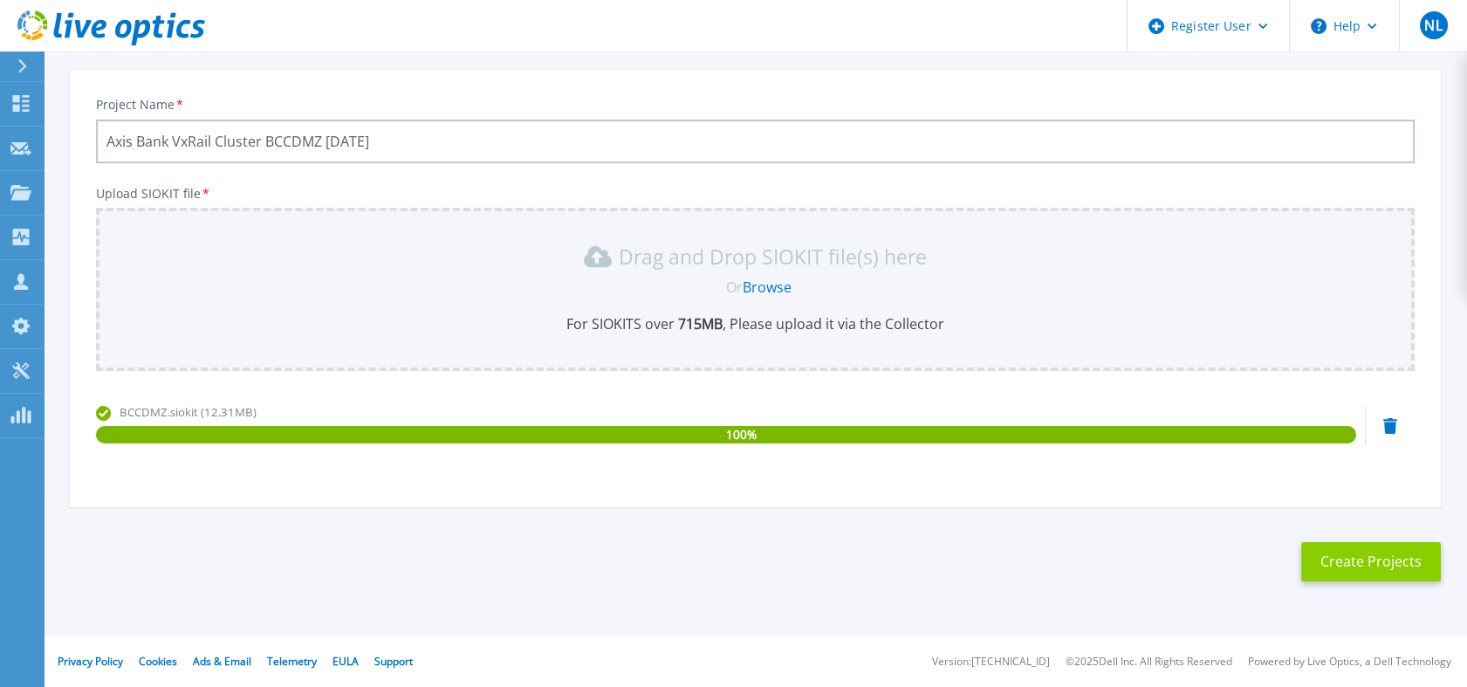
type input "Axis Bank VxRail Cluster BCCDMZ August 2025"
click at [1361, 572] on button "Create Projects" at bounding box center [1371, 561] width 140 height 39
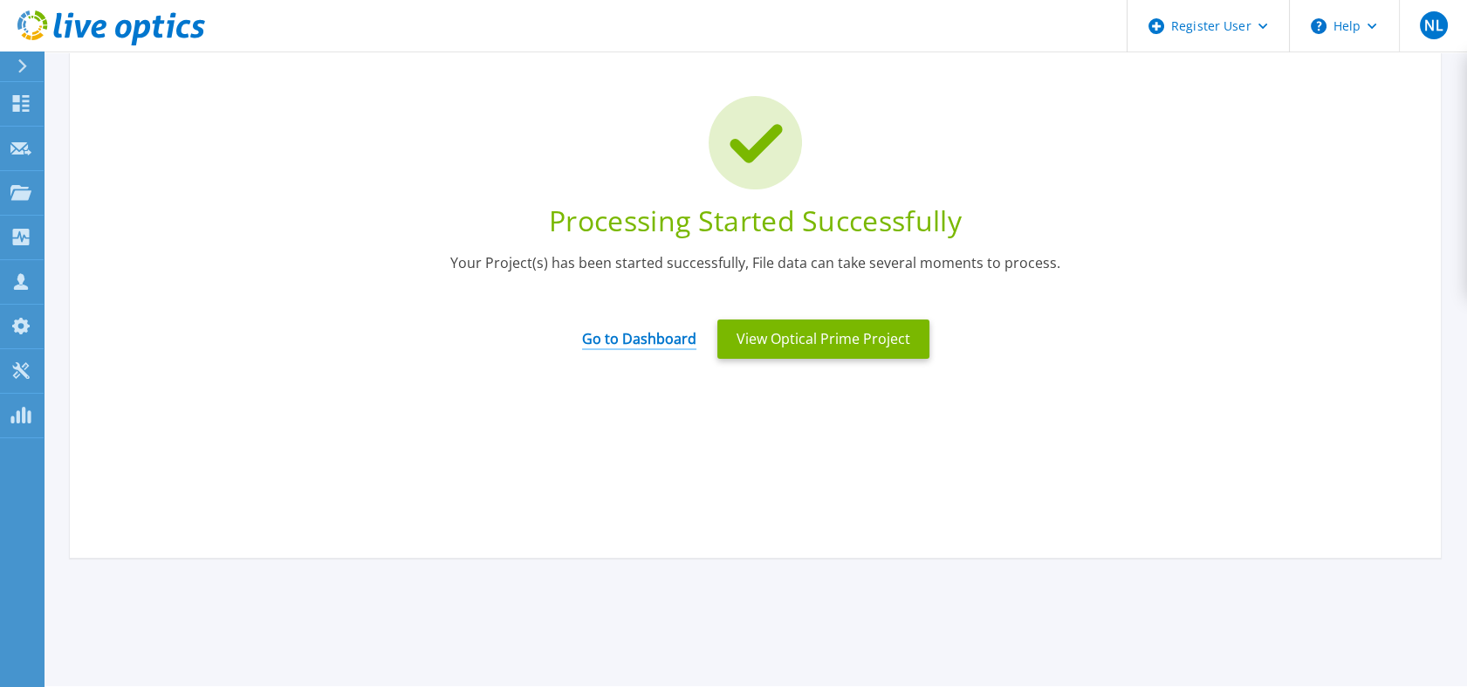
click at [631, 342] on link "Go to Dashboard" at bounding box center [639, 333] width 114 height 34
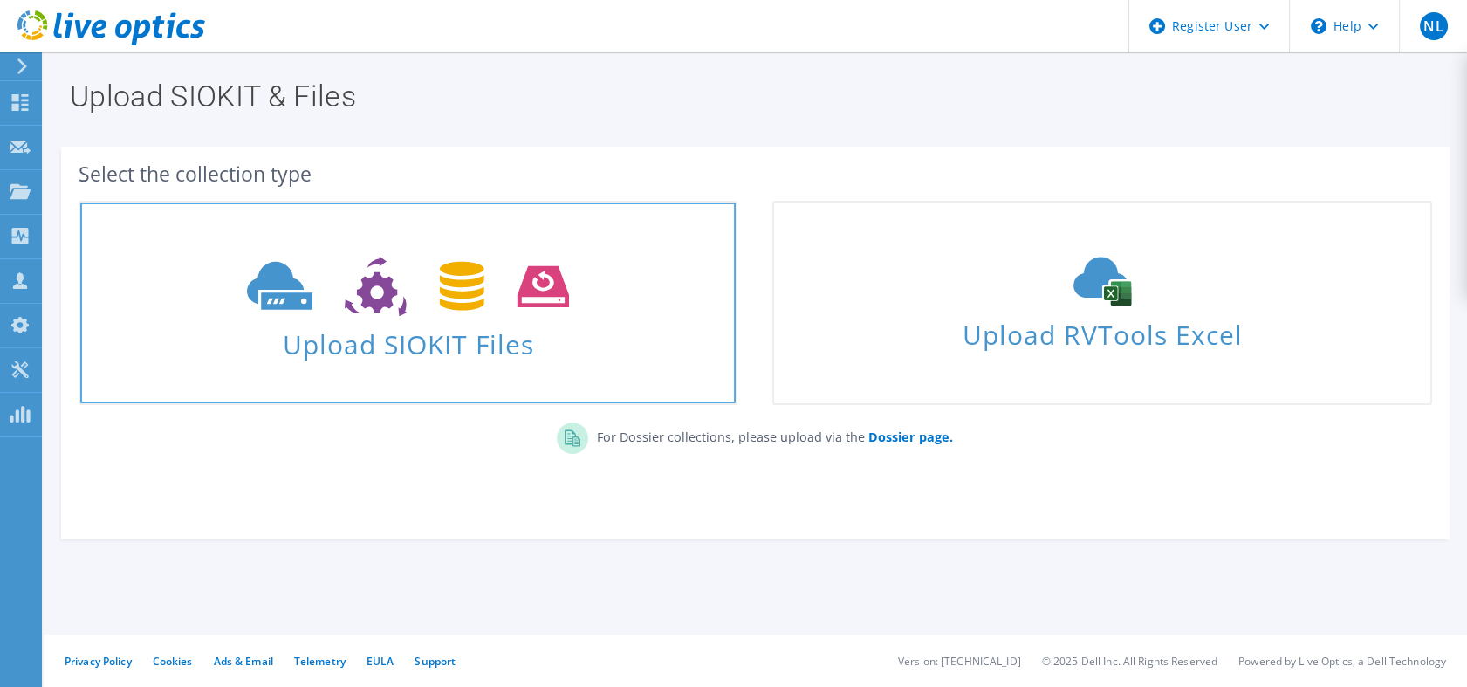
click at [531, 284] on use at bounding box center [408, 287] width 322 height 60
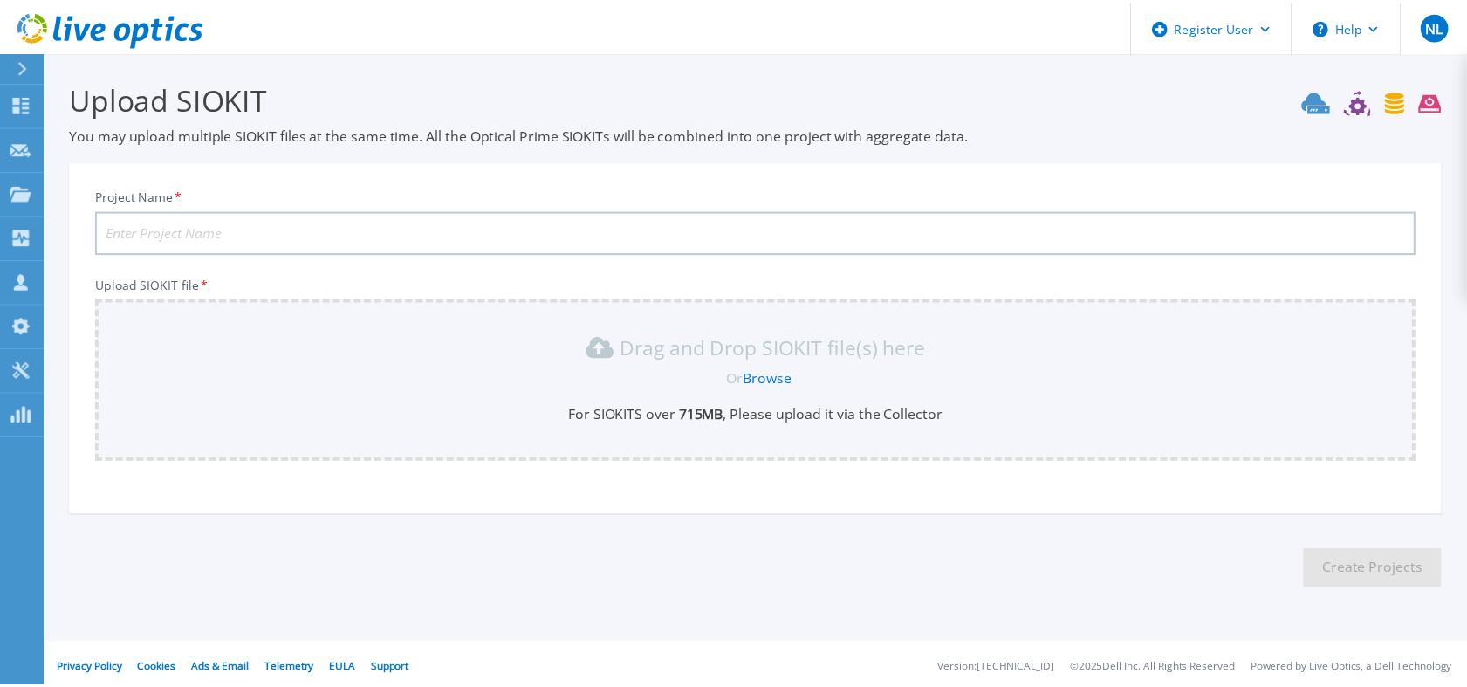
scroll to position [7, 0]
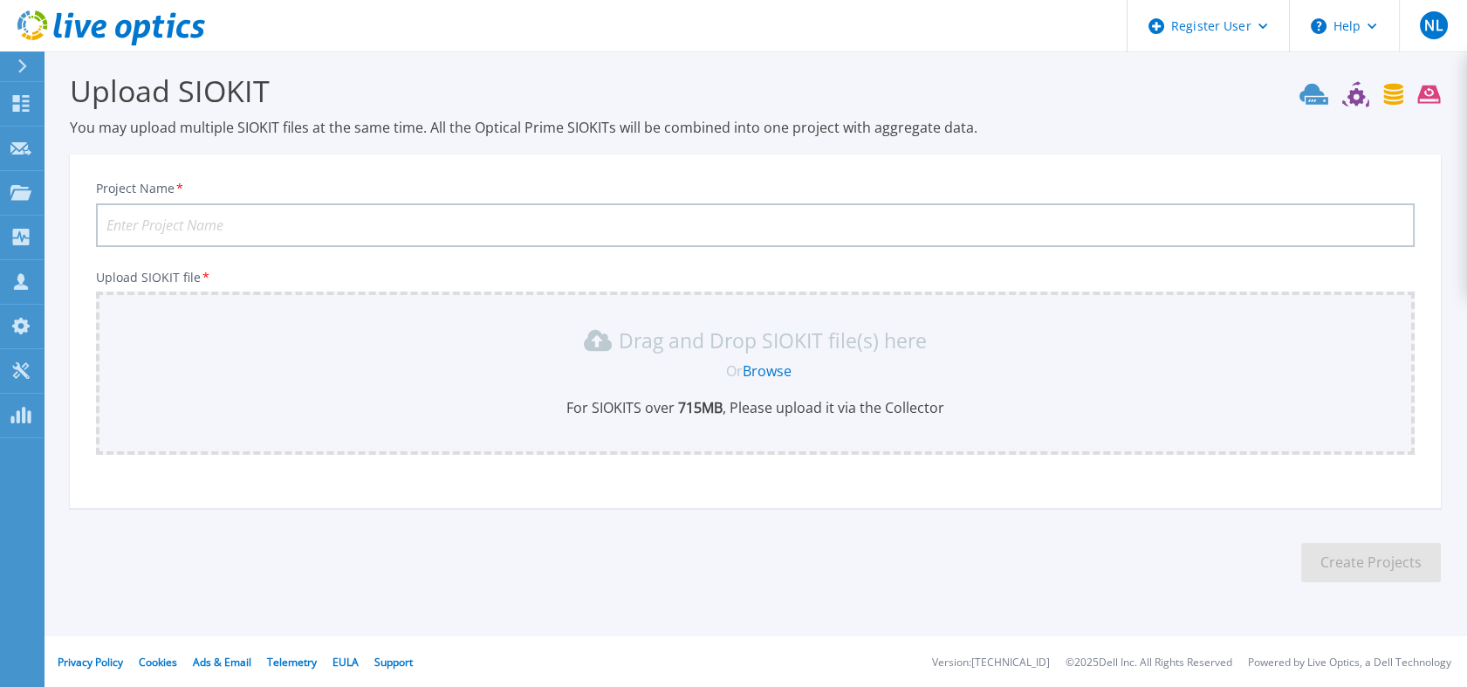
click at [401, 218] on input "Project Name *" at bounding box center [755, 225] width 1319 height 44
click at [783, 364] on link "Browse" at bounding box center [767, 370] width 49 height 19
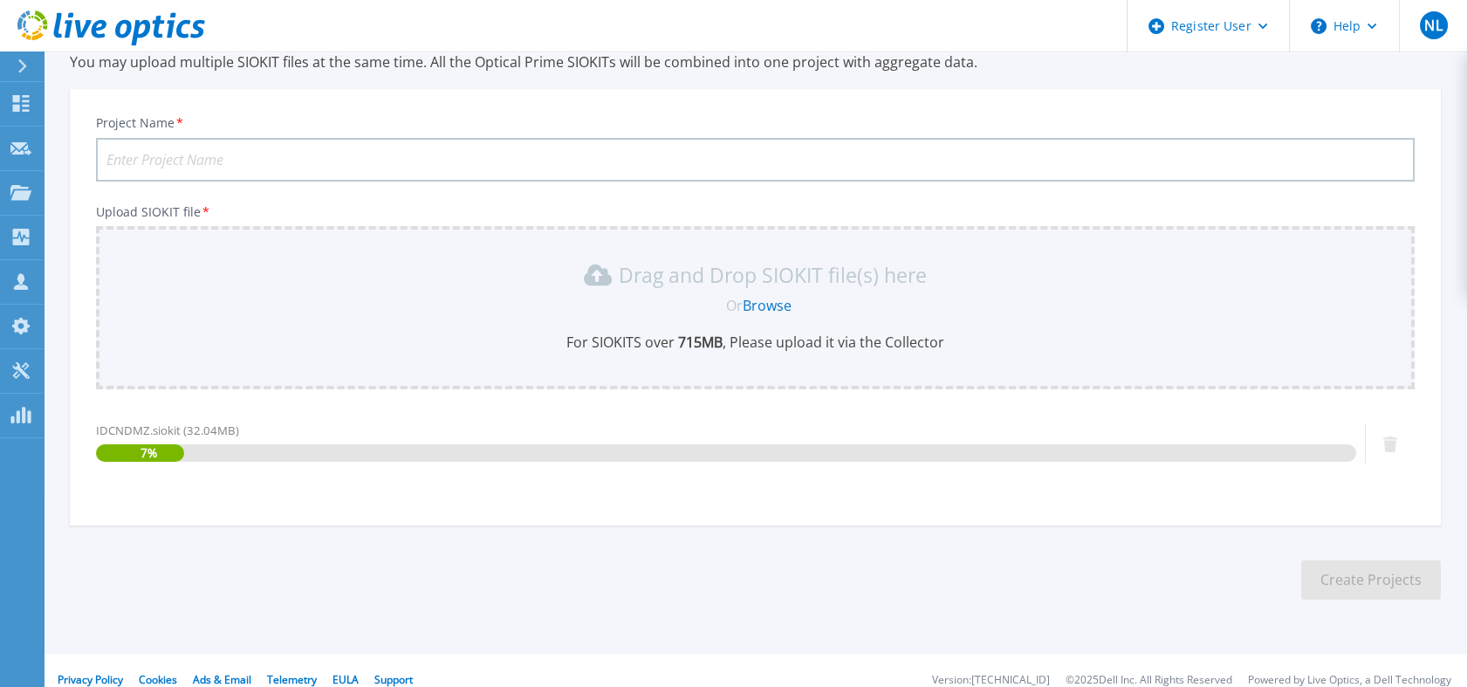
scroll to position [91, 0]
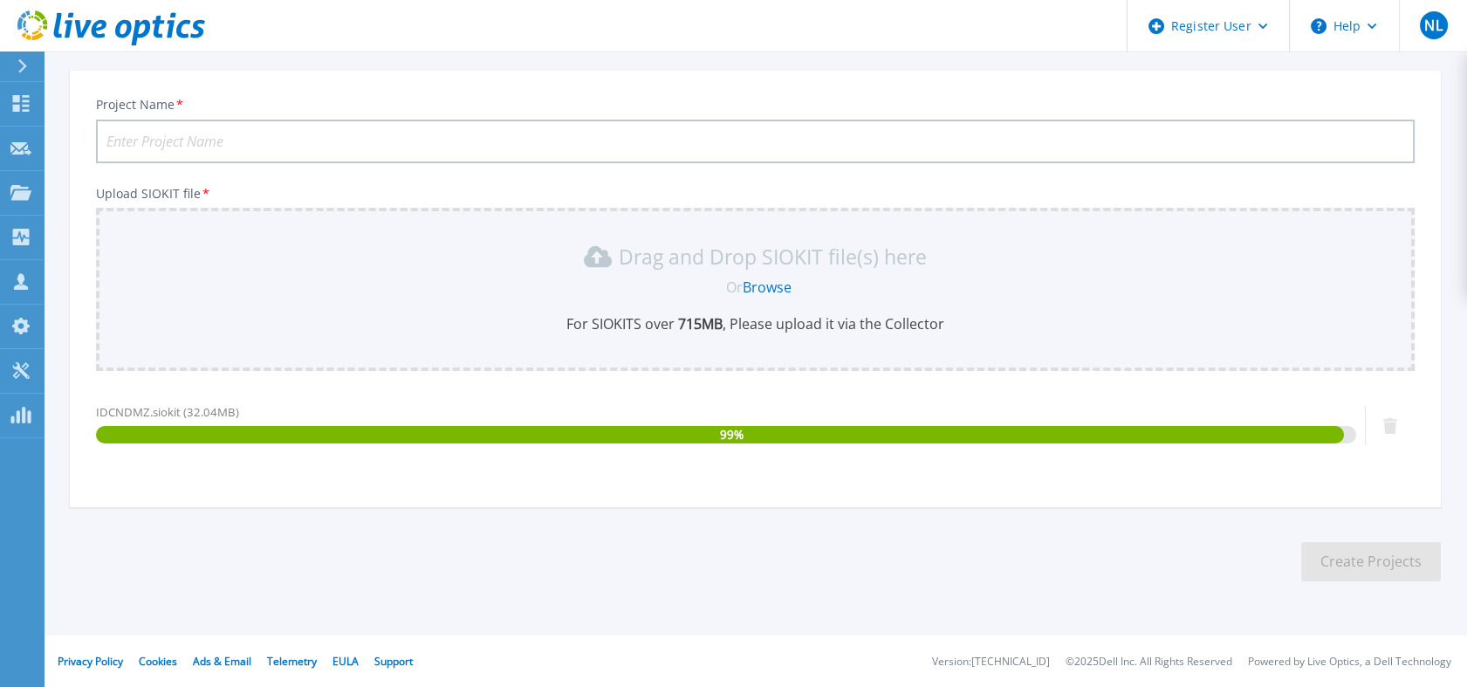
click at [248, 143] on input "Project Name *" at bounding box center [755, 142] width 1319 height 44
paste input "Axis Bank VxRail Cluster BCCNMDZ August 2025"
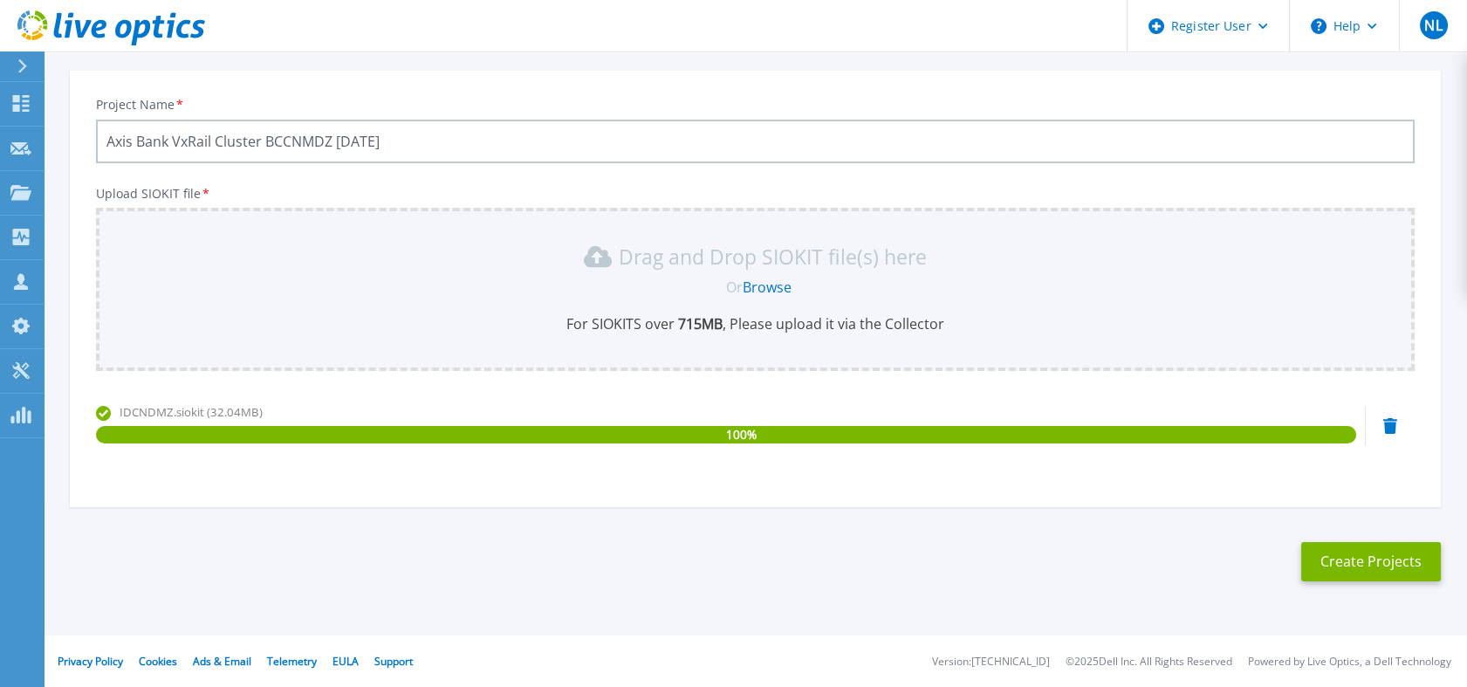
drag, startPoint x: 268, startPoint y: 138, endPoint x: 334, endPoint y: 138, distance: 66.3
click at [334, 138] on input "Axis Bank VxRail Cluster BCCNMDZ August 2025" at bounding box center [755, 142] width 1319 height 44
type input "Axis Bank VxRail Cluster IDCNDMZ August 2025"
click at [1372, 555] on button "Create Projects" at bounding box center [1371, 561] width 140 height 39
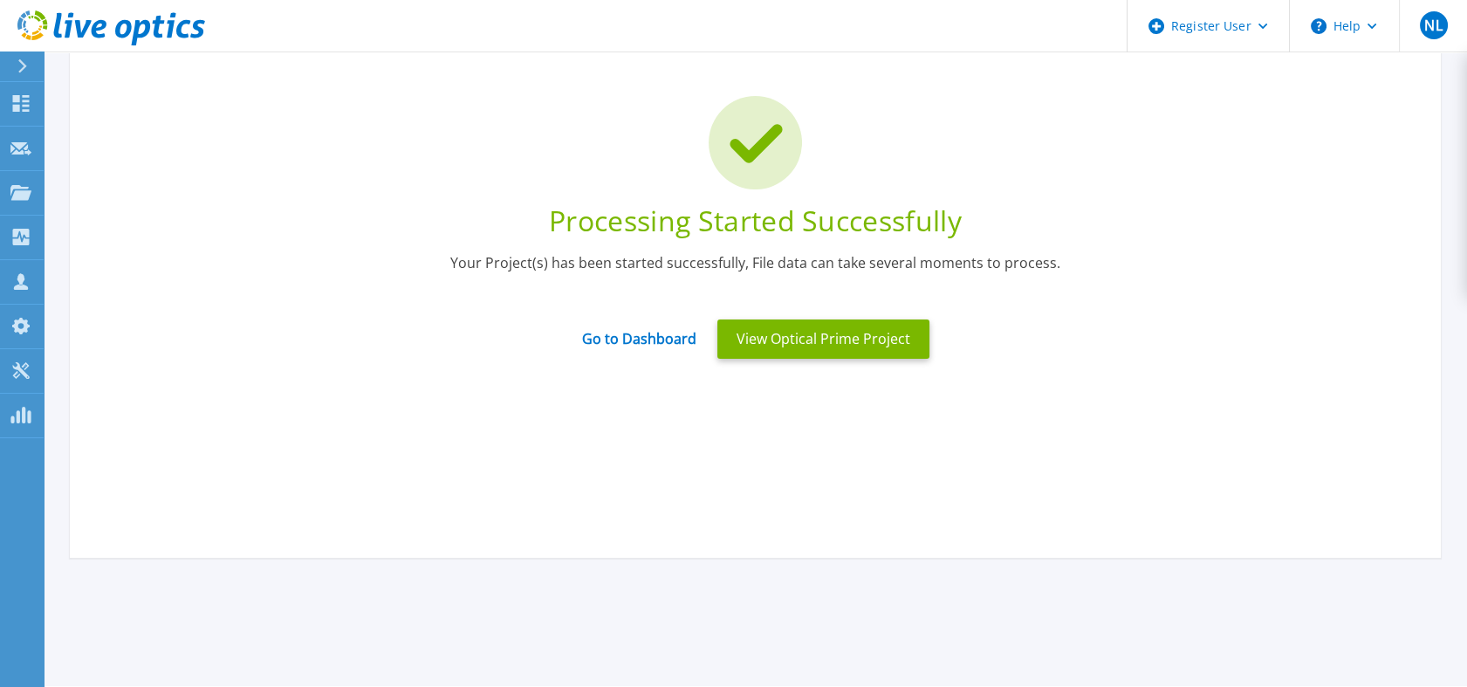
scroll to position [0, 0]
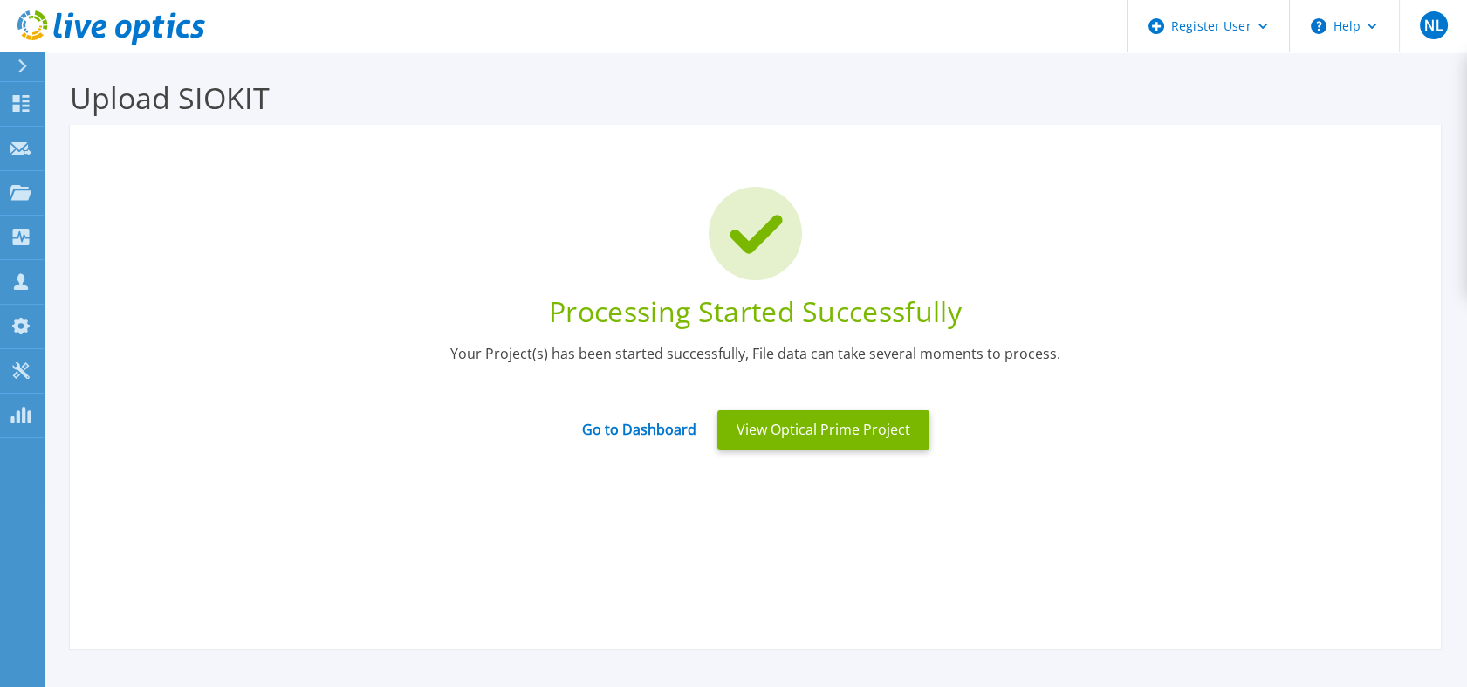
click at [1071, 236] on div at bounding box center [755, 233] width 1319 height 93
click at [670, 426] on link "Go to Dashboard" at bounding box center [639, 424] width 114 height 34
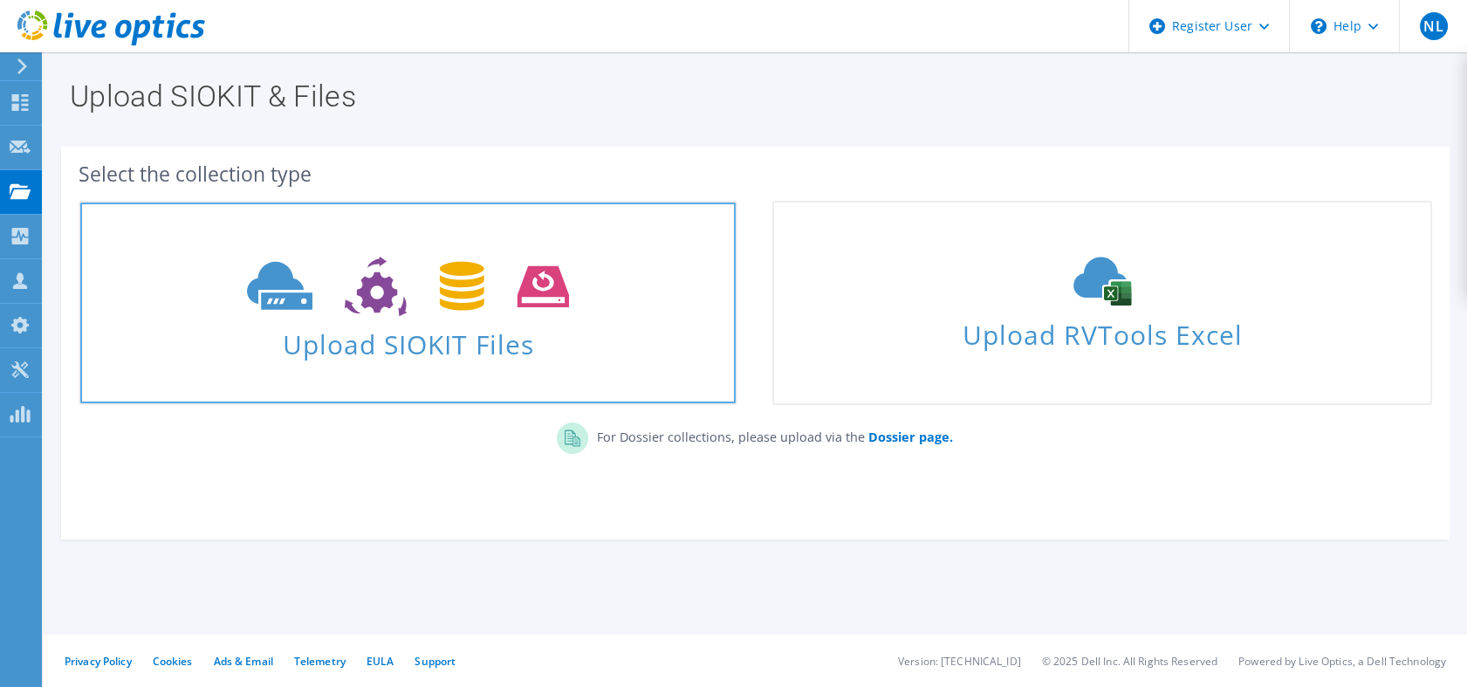
click at [391, 330] on span "Upload SIOKIT Files" at bounding box center [407, 339] width 655 height 38
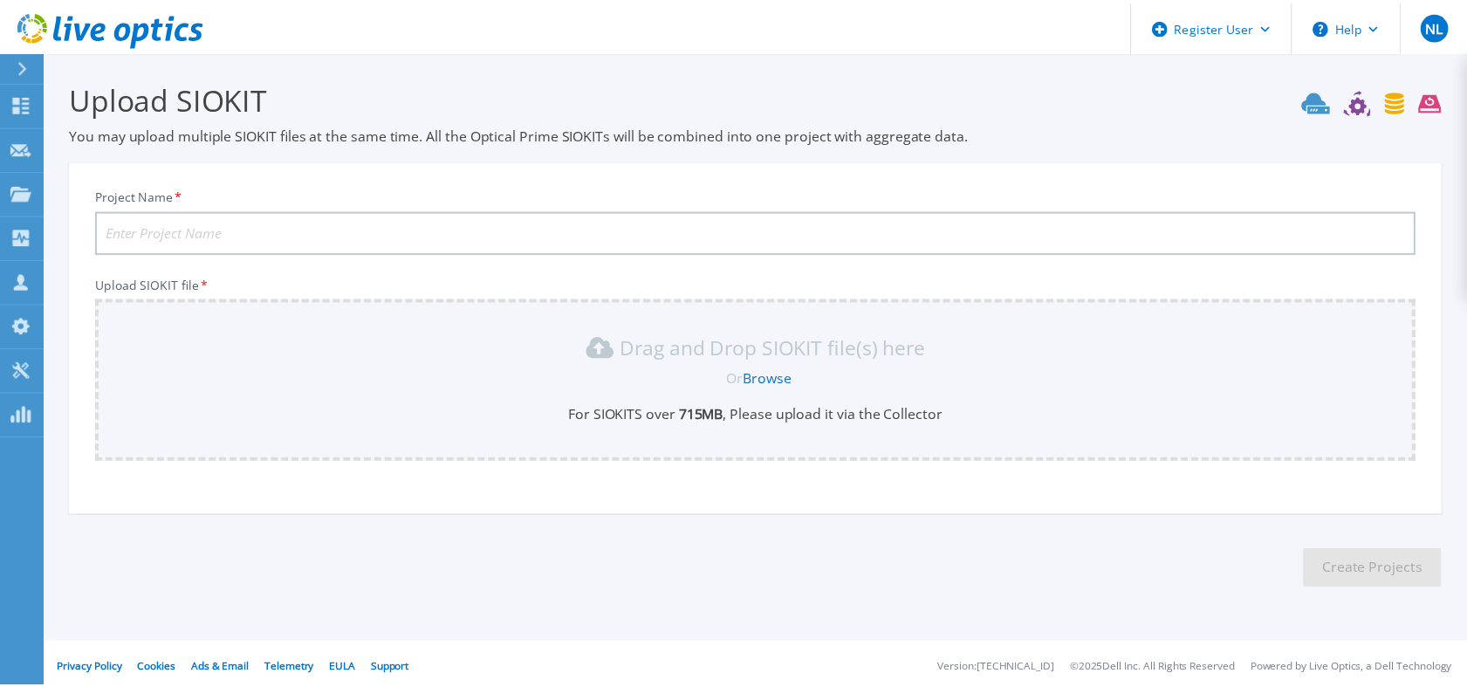
scroll to position [7, 0]
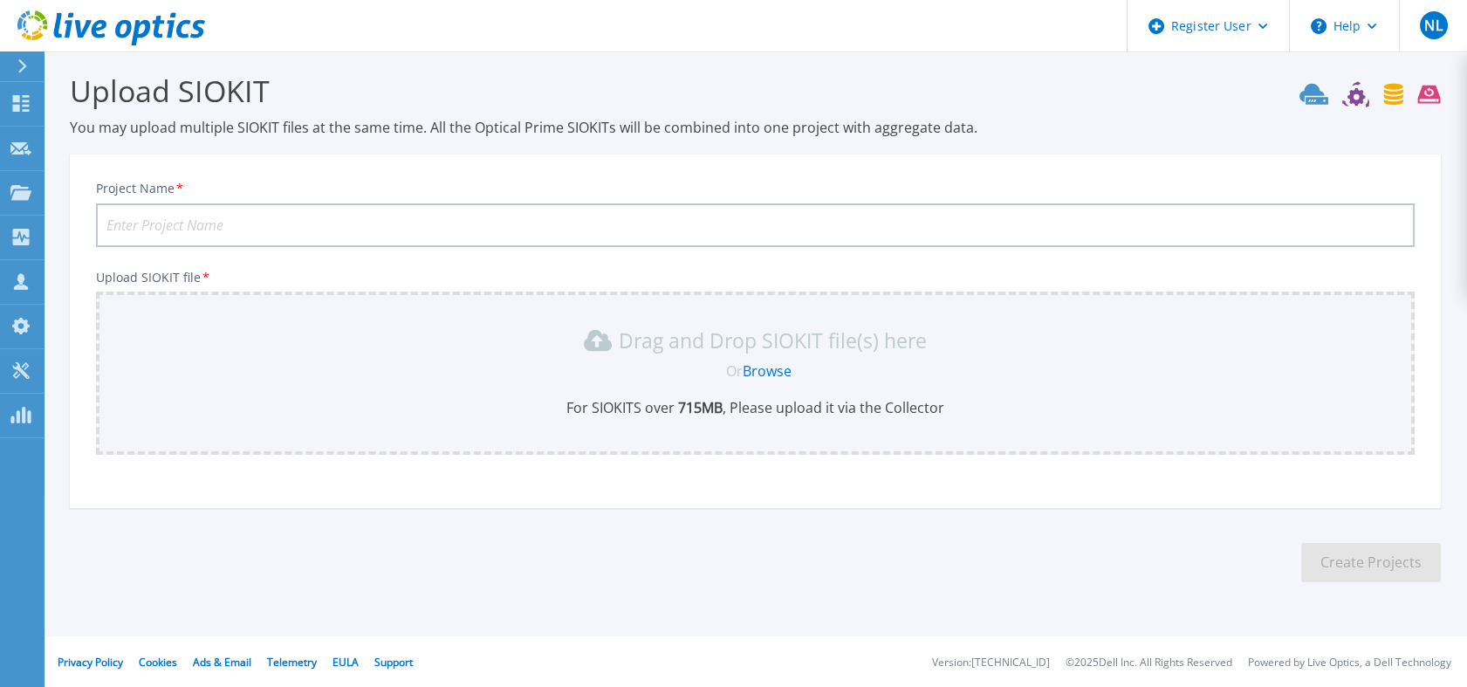
click at [201, 230] on input "Project Name *" at bounding box center [755, 225] width 1319 height 44
paste input "Axis Bank VxRail Cluster BCCNMDZ [DATE]"
click at [757, 372] on link "Browse" at bounding box center [767, 370] width 49 height 19
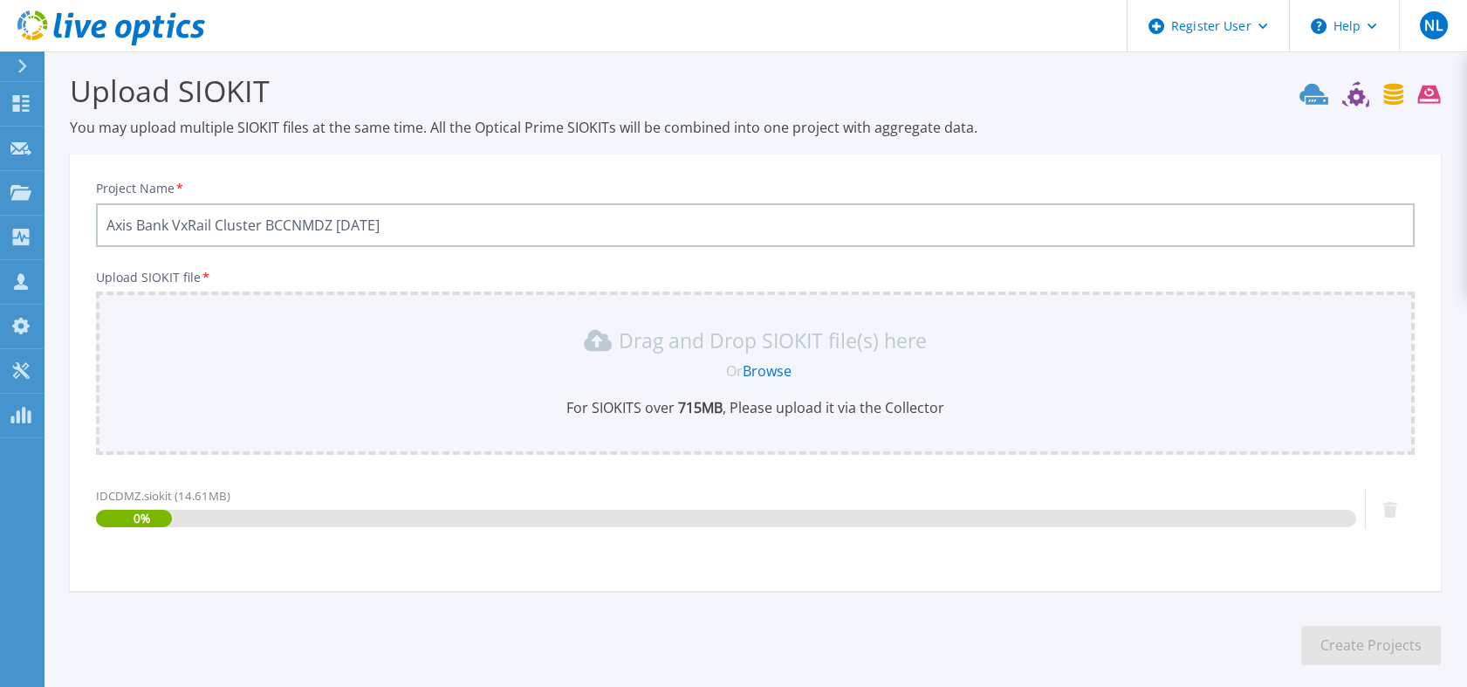
scroll to position [91, 0]
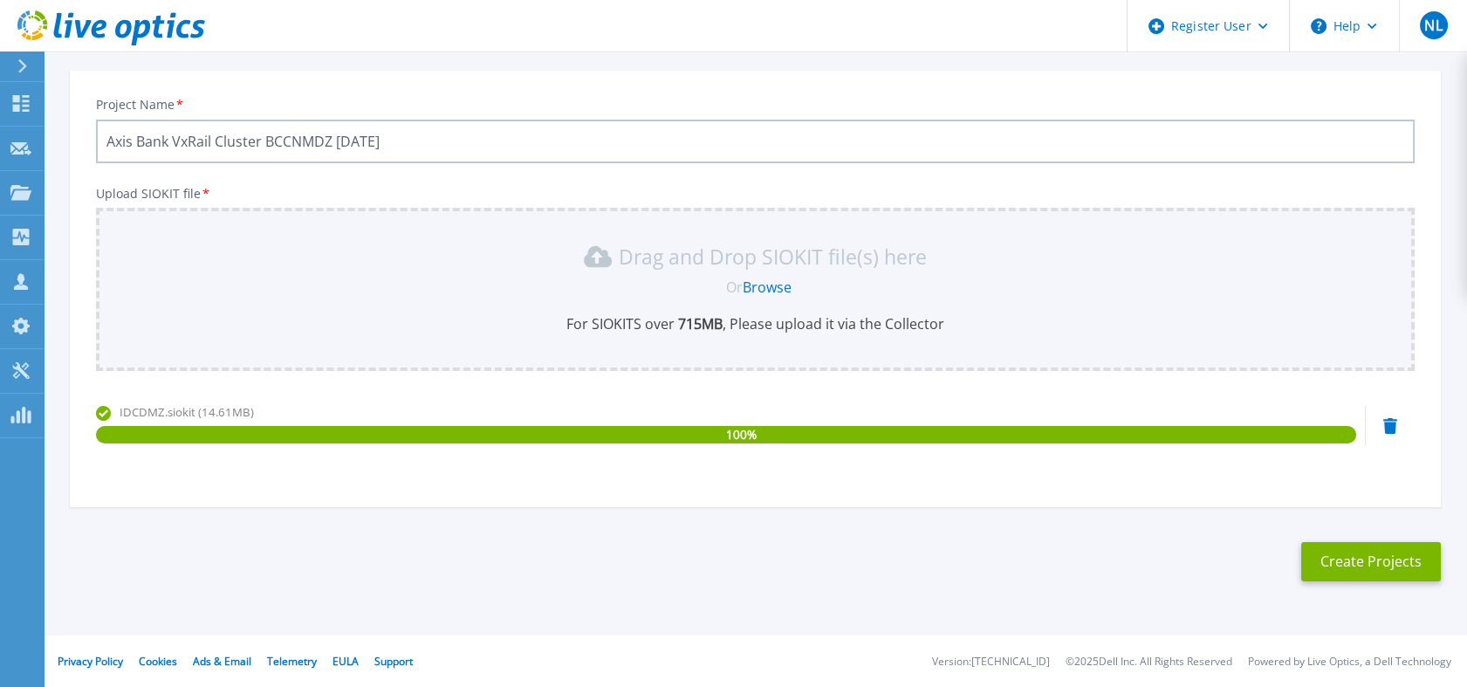
drag, startPoint x: 271, startPoint y: 144, endPoint x: 339, endPoint y: 144, distance: 68.9
click at [339, 144] on input "Axis Bank VxRail Cluster BCCNMDZ [DATE]" at bounding box center [755, 142] width 1319 height 44
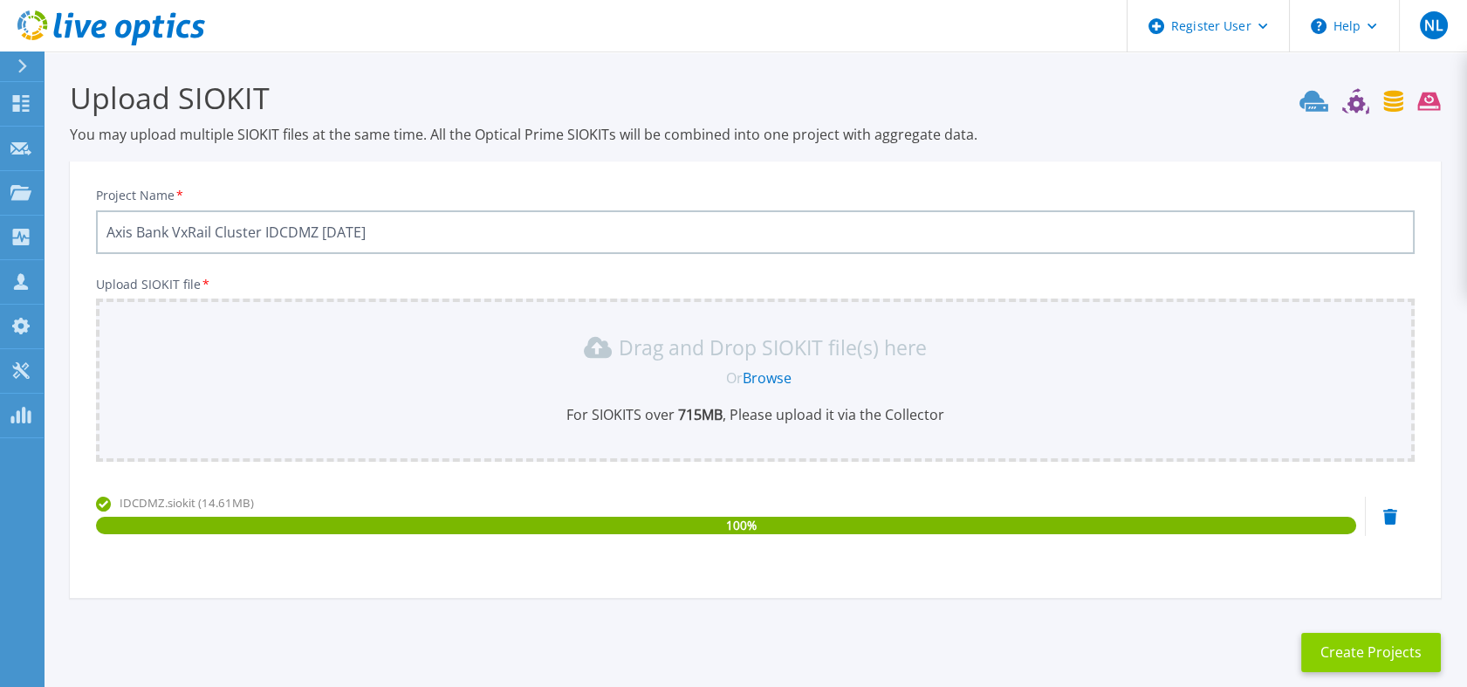
type input "Axis Bank VxRail Cluster IDCDMZ [DATE]"
click at [1414, 645] on button "Create Projects" at bounding box center [1371, 652] width 140 height 39
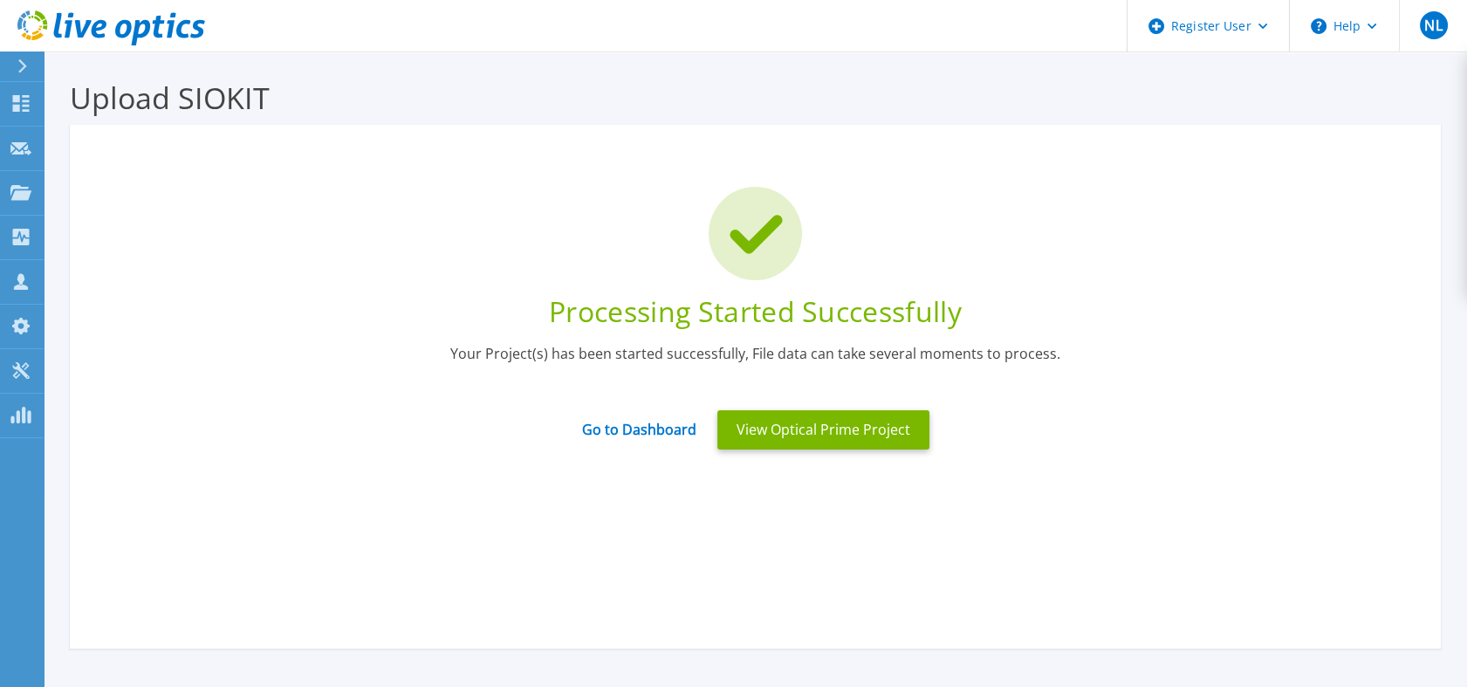
click at [633, 442] on div "Go to Dashboard" at bounding box center [639, 429] width 135 height 37
click at [634, 419] on link "Go to Dashboard" at bounding box center [639, 424] width 114 height 34
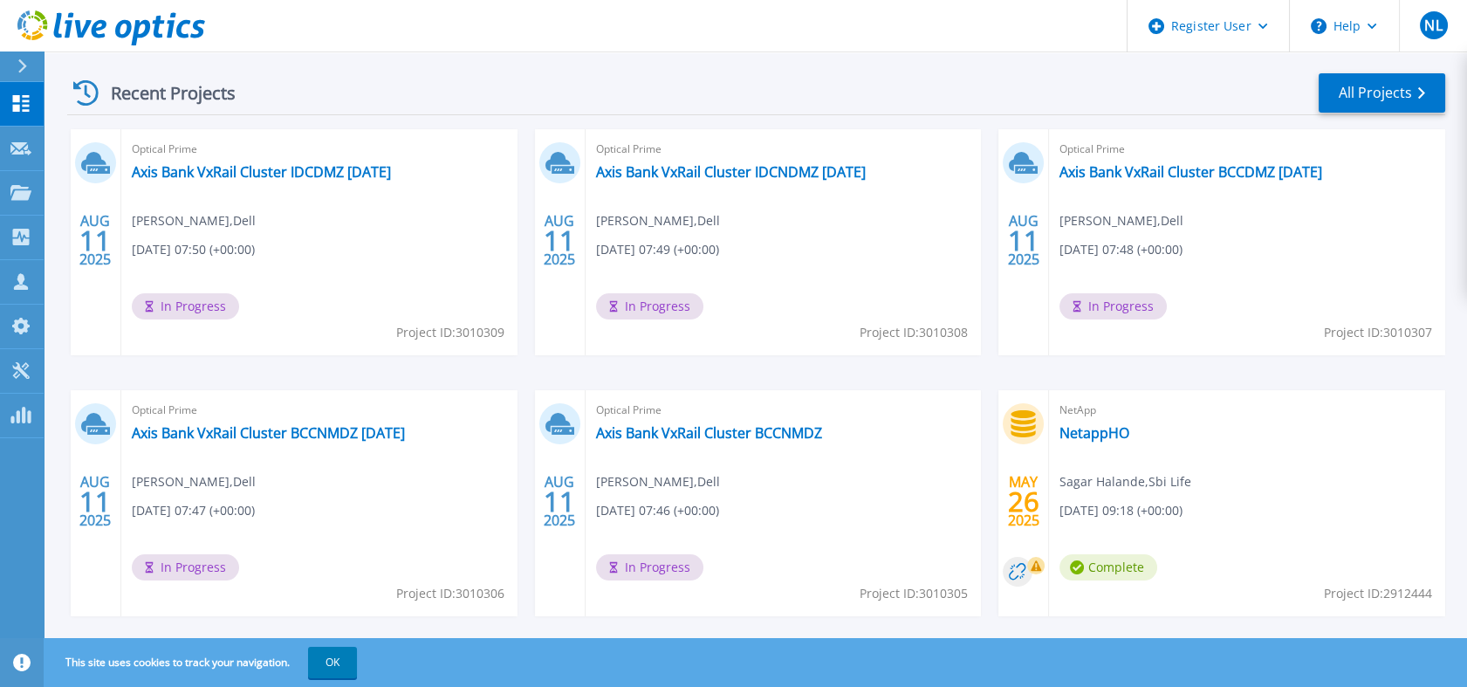
scroll to position [280, 0]
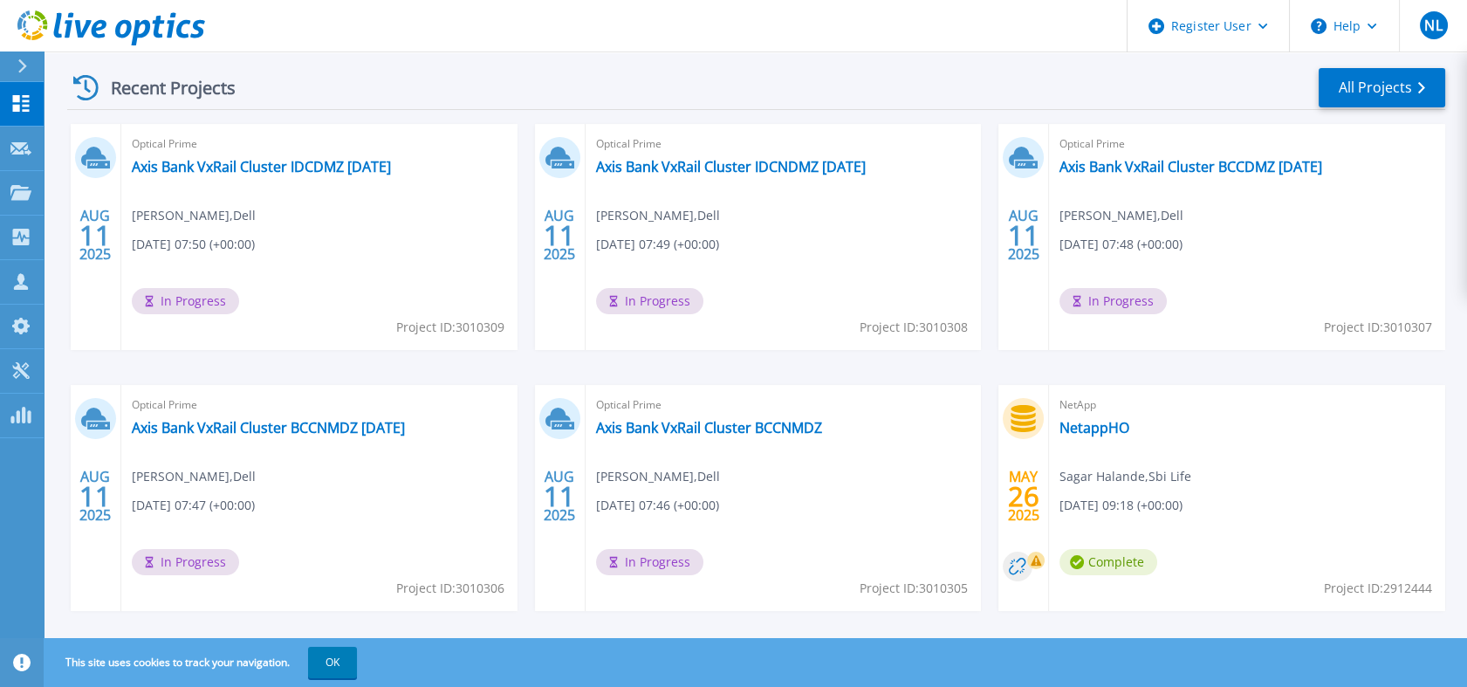
scroll to position [280, 0]
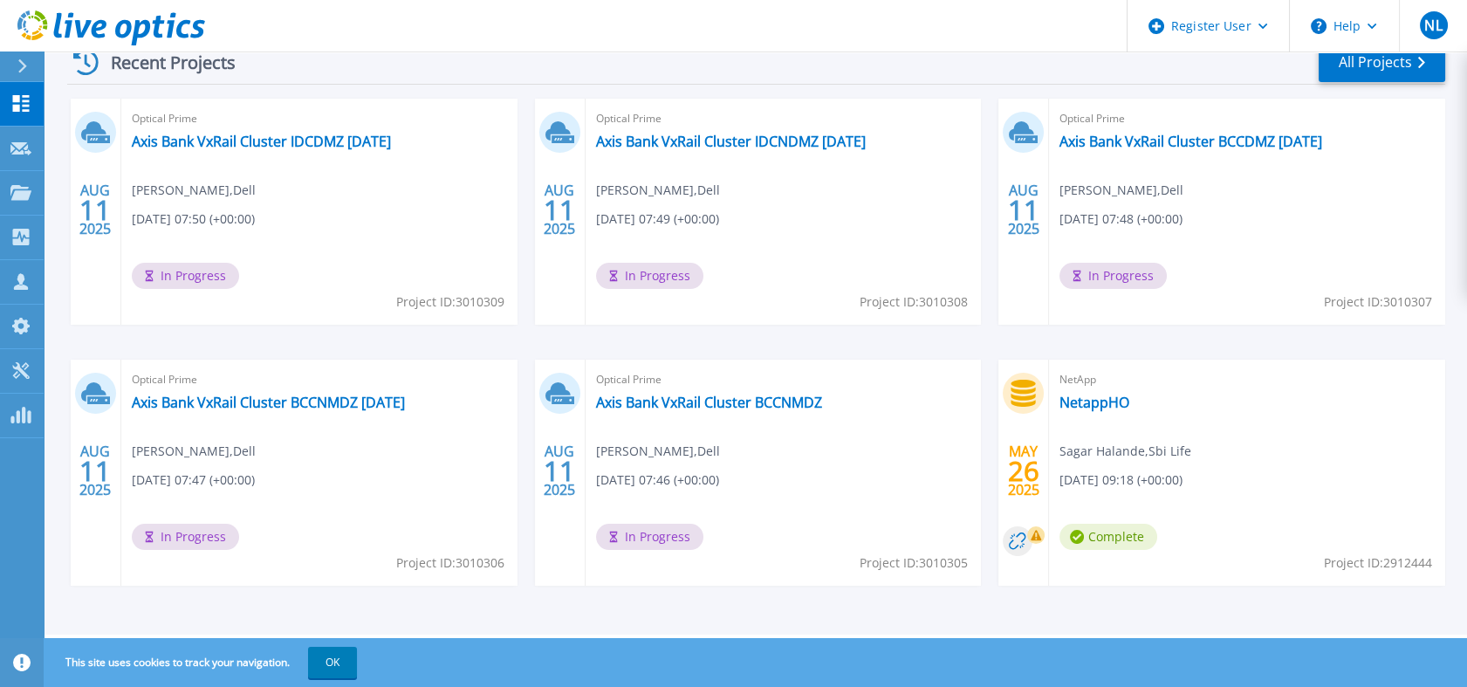
click at [268, 421] on div "Optical Prime Axis Bank VxRail Cluster BCCNMDZ [DATE] [PERSON_NAME] , Dell [DAT…" at bounding box center [319, 473] width 396 height 226
click at [267, 410] on link "Axis Bank VxRail Cluster BCCNMDZ [DATE]" at bounding box center [268, 402] width 273 height 17
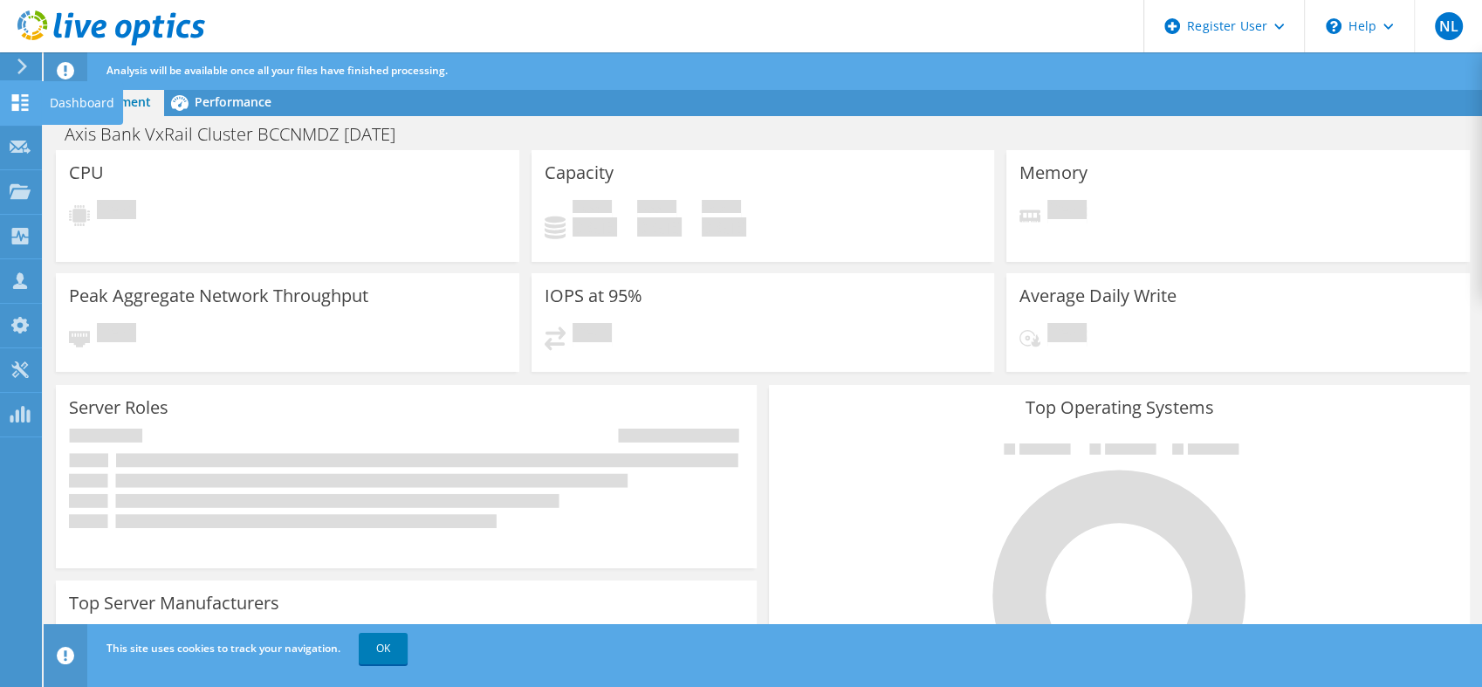
click at [20, 96] on icon at bounding box center [20, 102] width 21 height 17
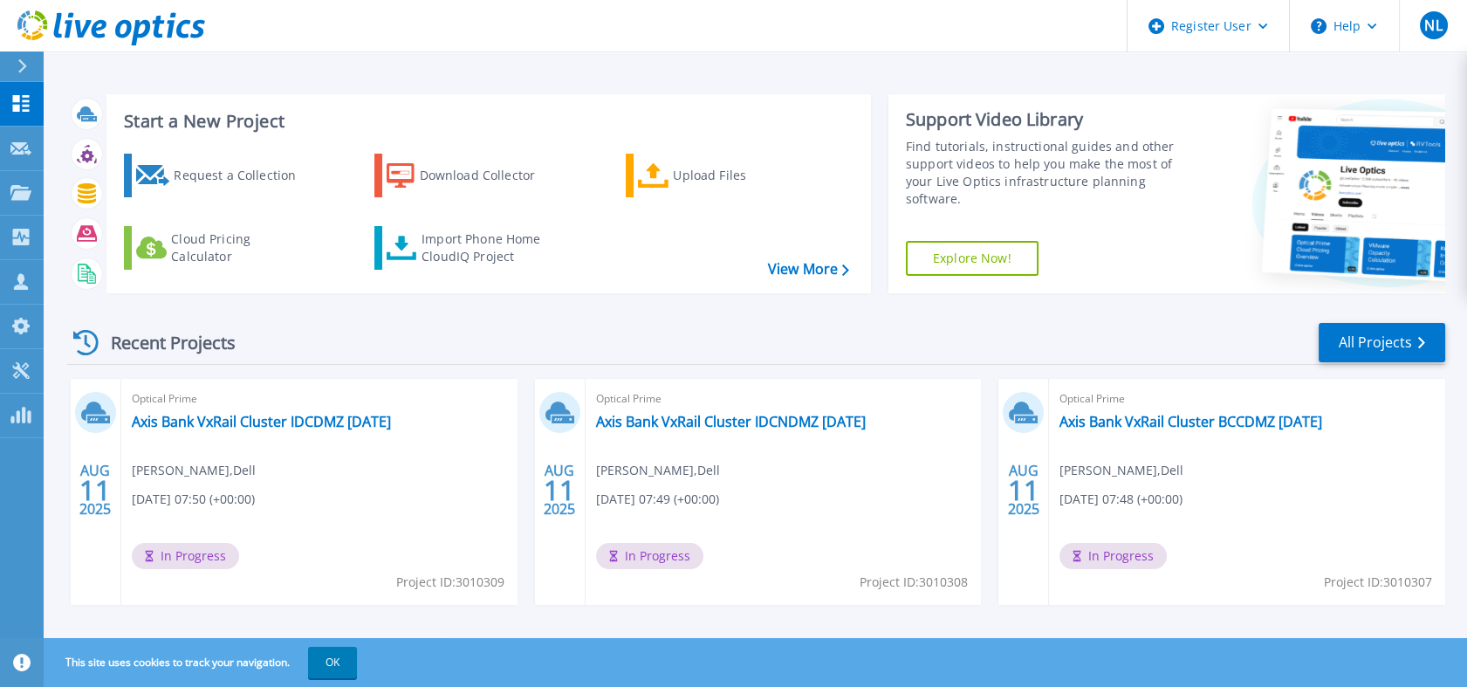
scroll to position [280, 0]
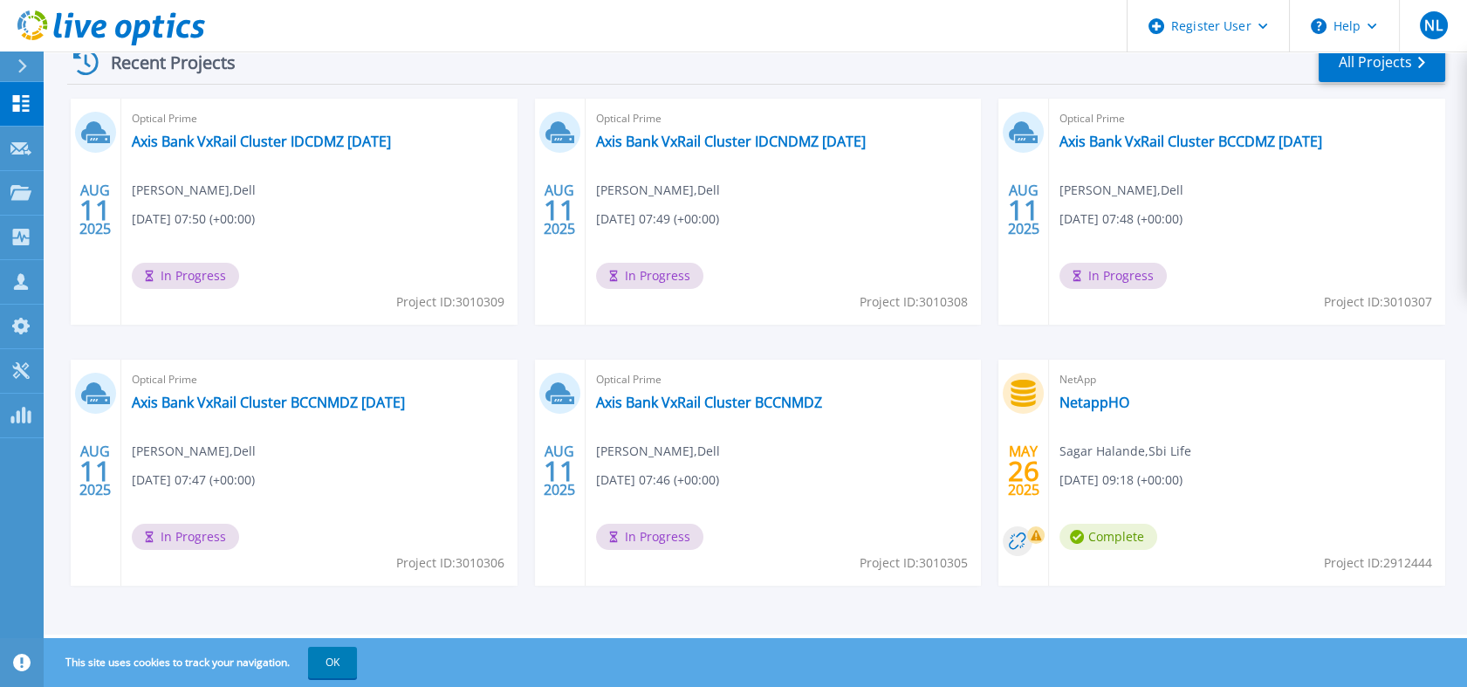
click at [337, 185] on div "Optical Prime Axis Bank VxRail Cluster IDCDMZ [DATE] [PERSON_NAME] , Dell [DATE…" at bounding box center [319, 212] width 396 height 226
click at [881, 250] on div "Optical Prime Axis Bank VxRail Cluster IDCNDMZ [DATE] [PERSON_NAME] , Dell [DAT…" at bounding box center [784, 212] width 396 height 226
click at [1277, 258] on div "Optical Prime Axis Bank VxRail Cluster BCCDMZ [DATE] [PERSON_NAME] , Dell [DATE…" at bounding box center [1247, 212] width 396 height 226
click at [440, 473] on div "Optical Prime Axis Bank VxRail Cluster BCCNMDZ [DATE] [PERSON_NAME] , Dell [DAT…" at bounding box center [319, 473] width 396 height 226
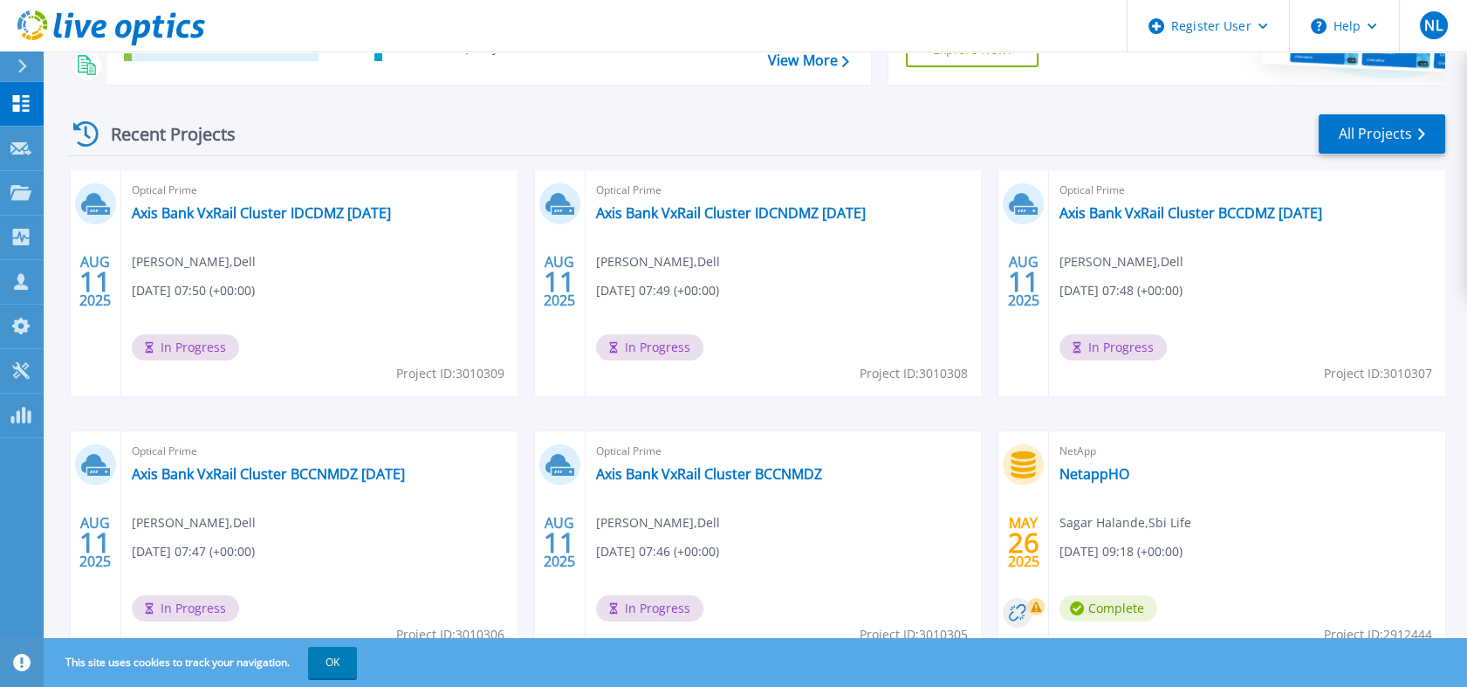
scroll to position [0, 0]
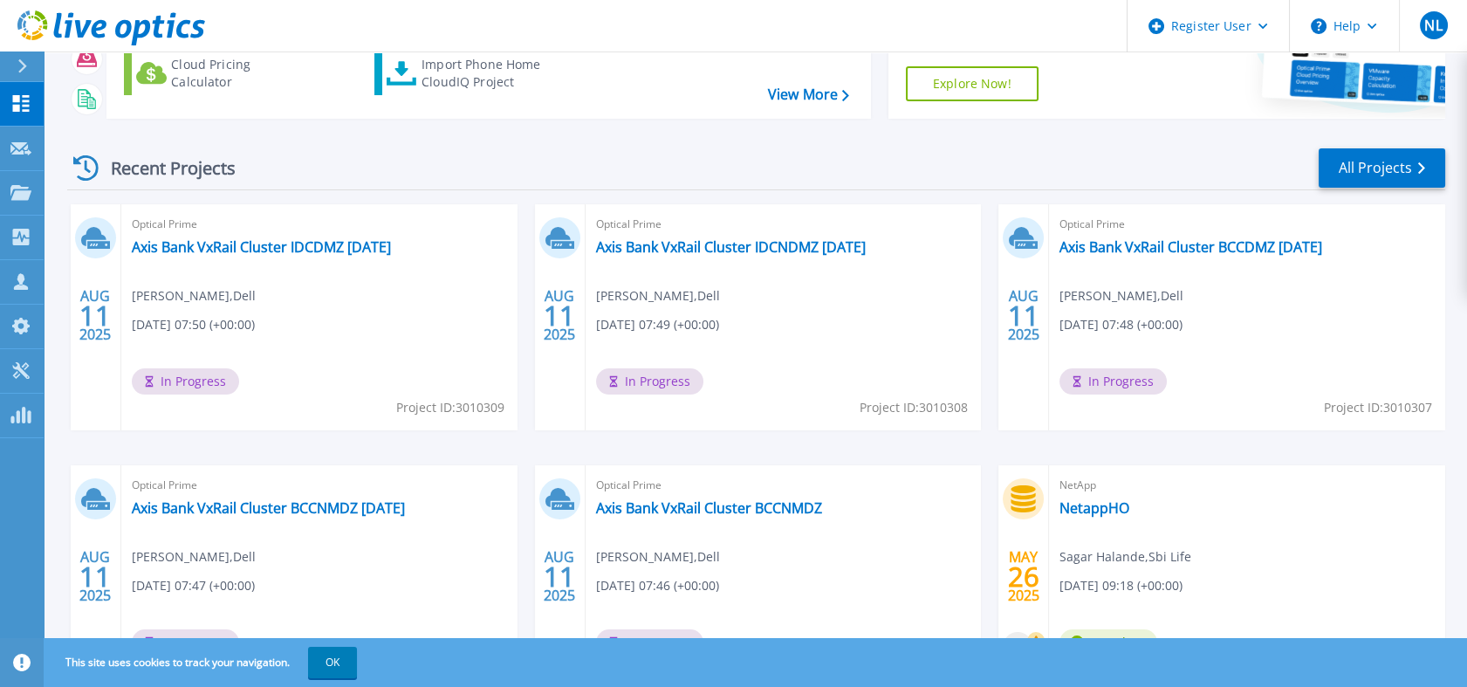
scroll to position [280, 0]
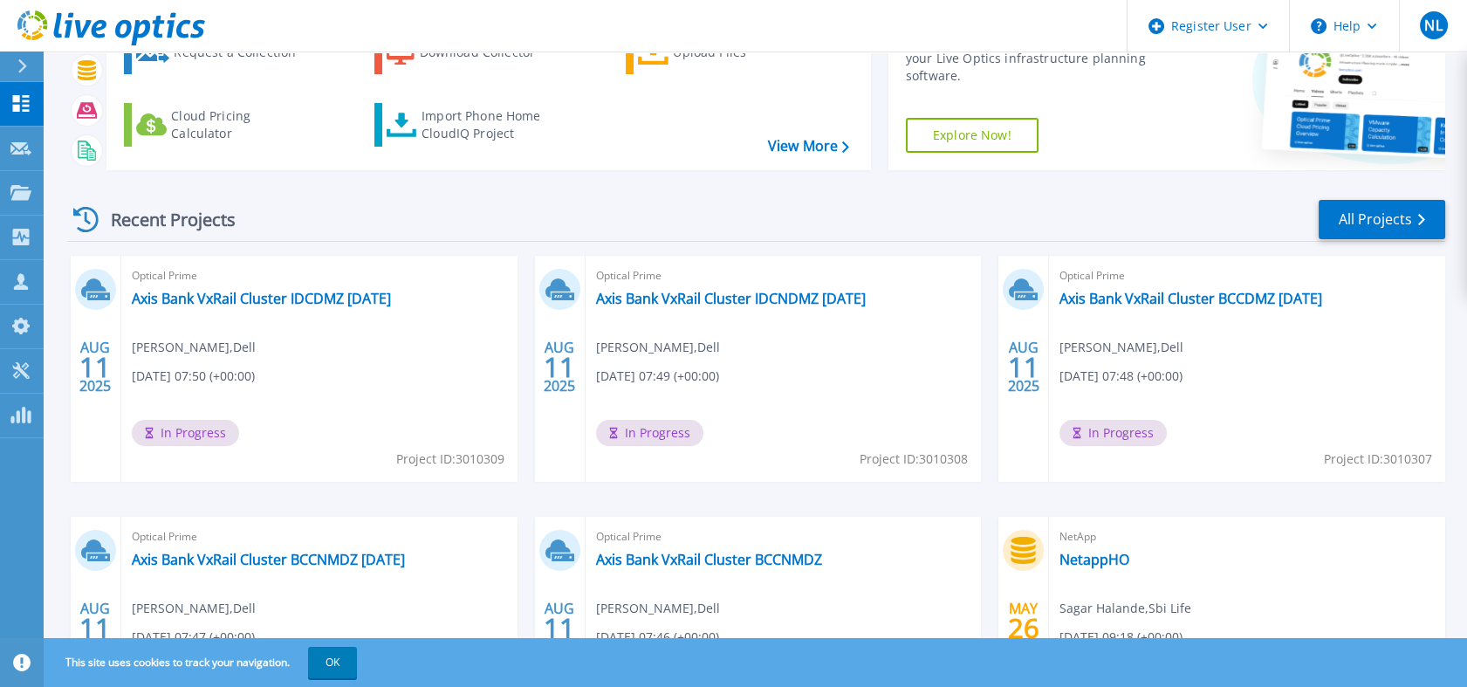
scroll to position [280, 0]
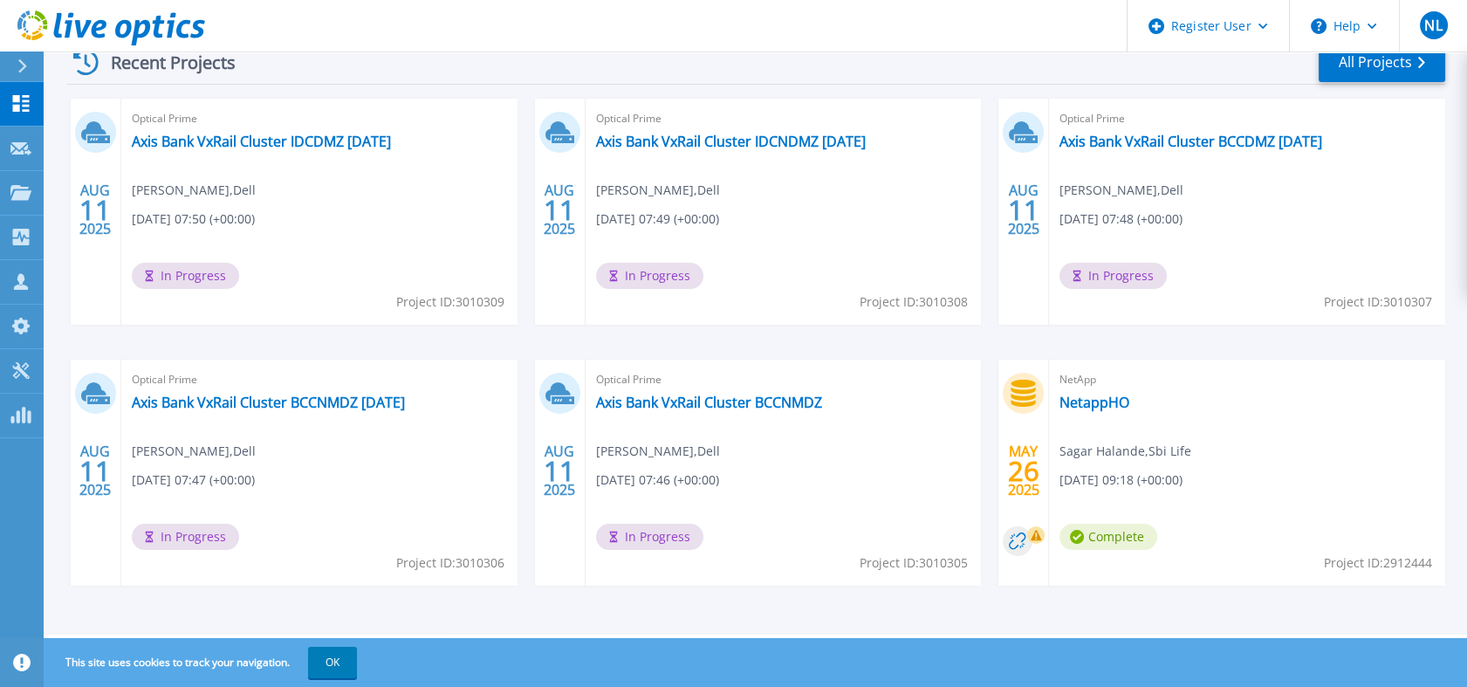
click at [418, 216] on div "Optical Prime Axis Bank VxRail Cluster IDCDMZ August 2025 Nishal Lobo , Dell 08…" at bounding box center [319, 212] width 396 height 226
click at [391, 145] on link "Axis Bank VxRail Cluster IDCDMZ [DATE]" at bounding box center [261, 141] width 259 height 17
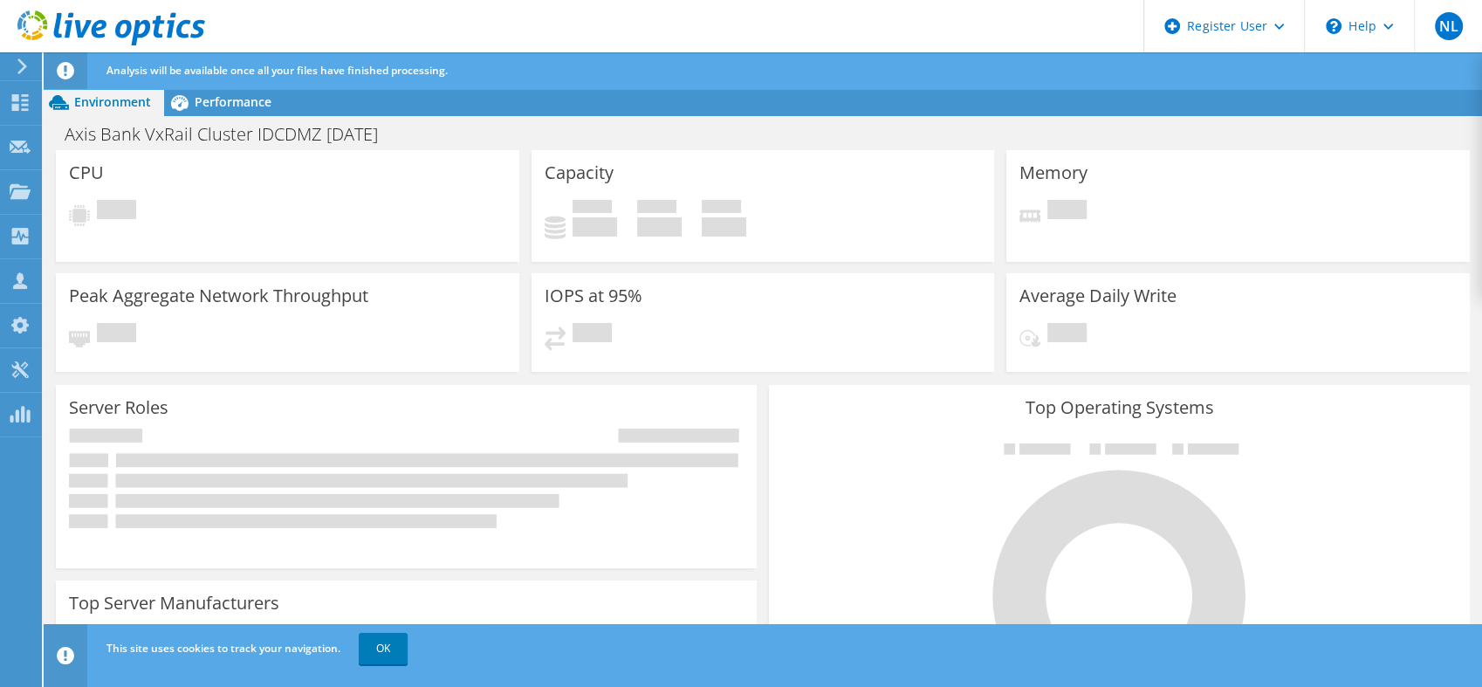
click at [97, 96] on span "Environment" at bounding box center [112, 101] width 77 height 17
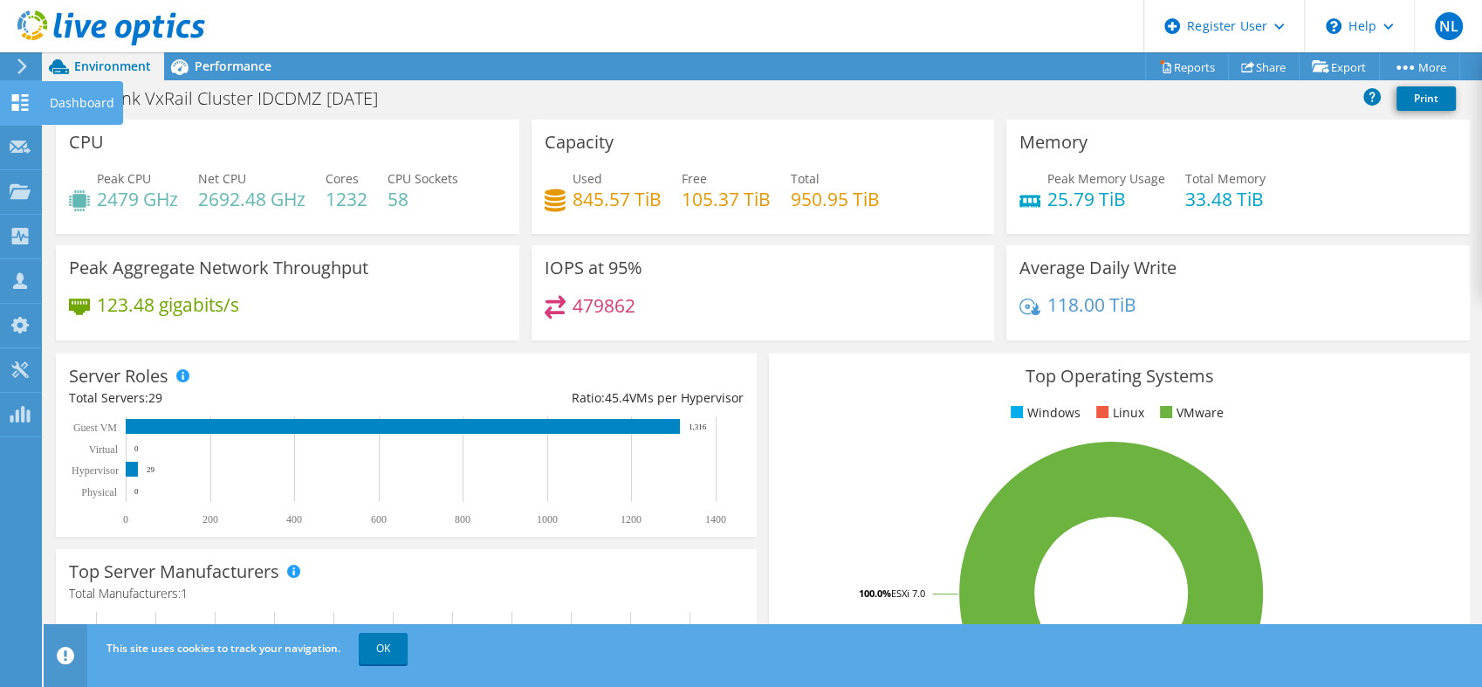
click at [25, 102] on icon at bounding box center [20, 102] width 21 height 17
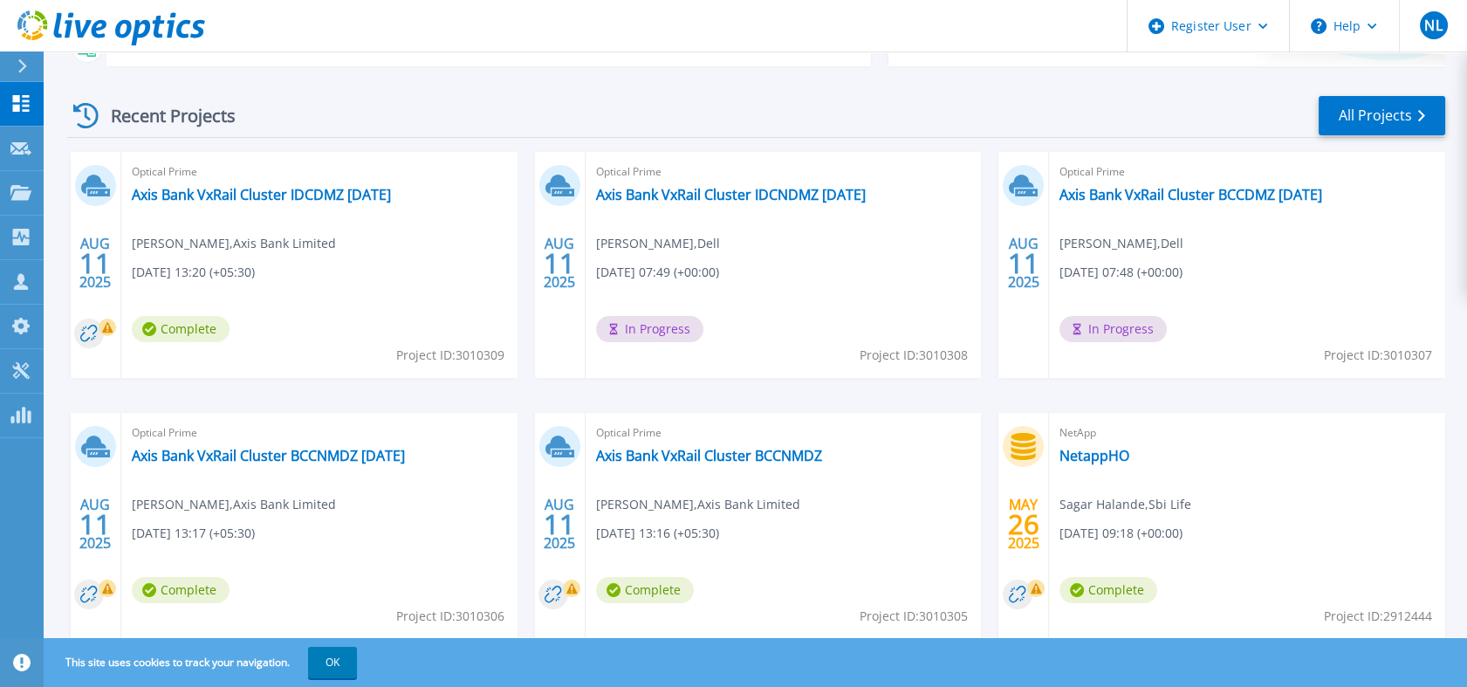
scroll to position [280, 0]
